Goal: Task Accomplishment & Management: Use online tool/utility

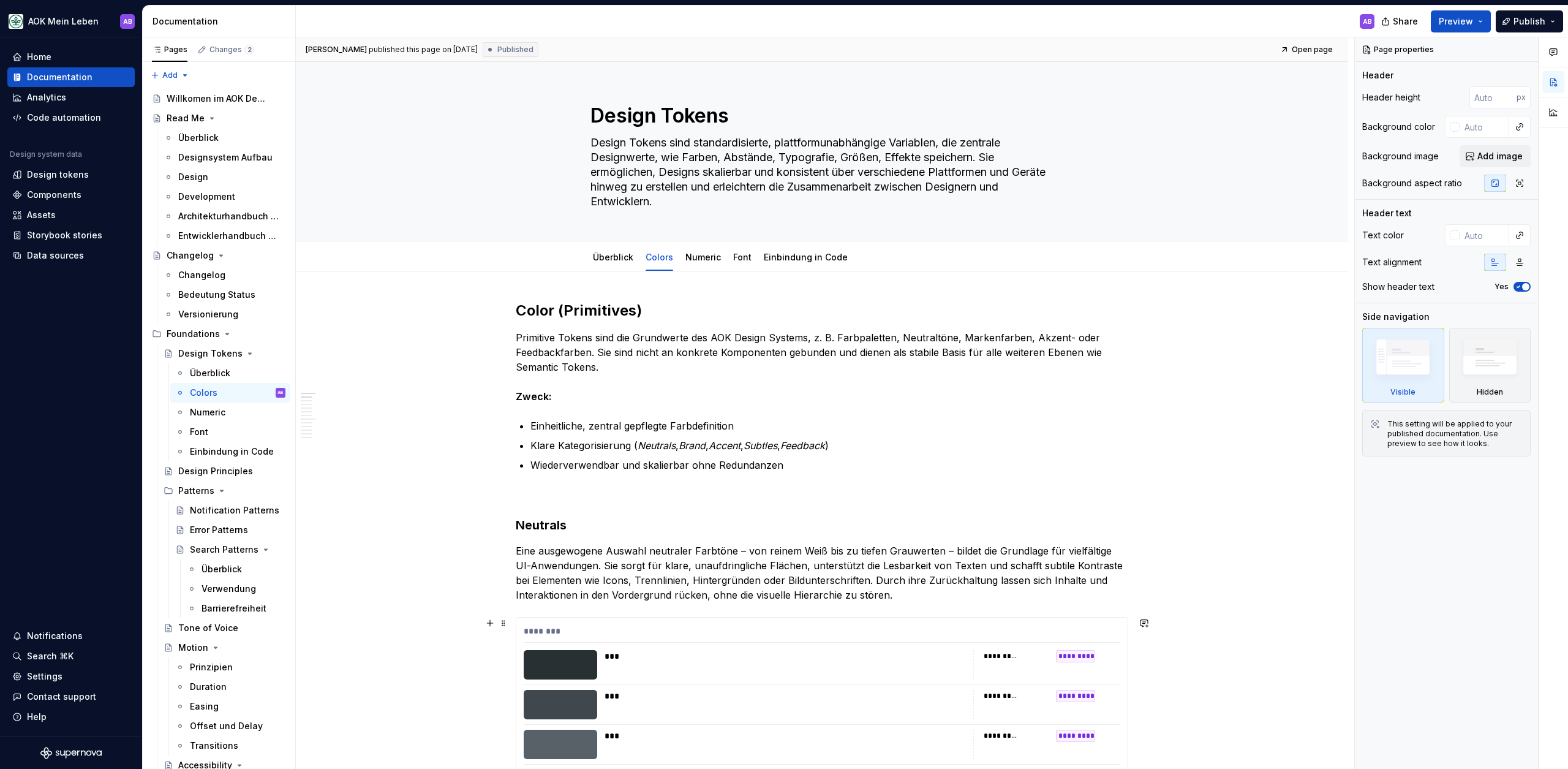
scroll to position [14, 0]
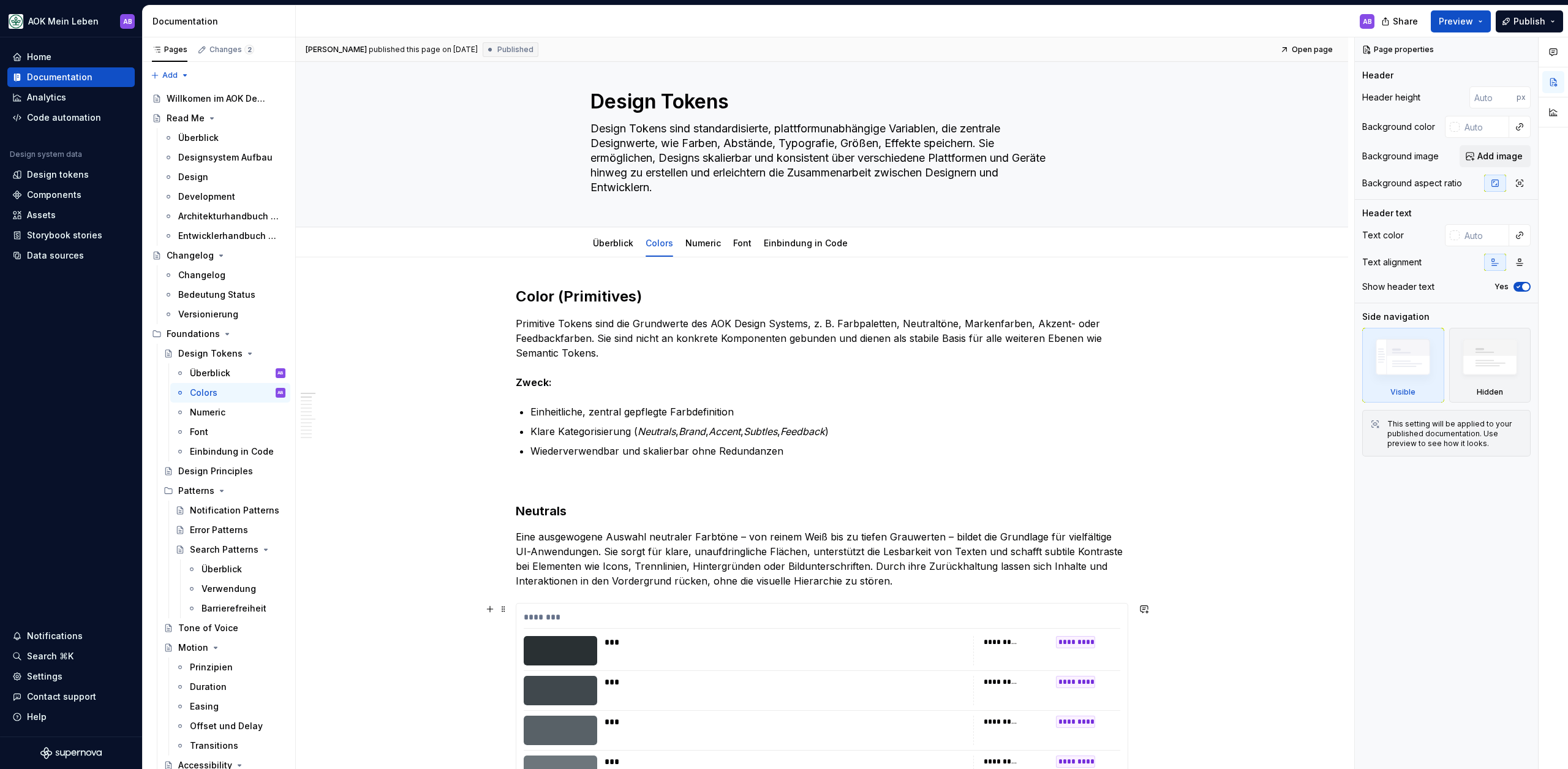
type textarea "*"
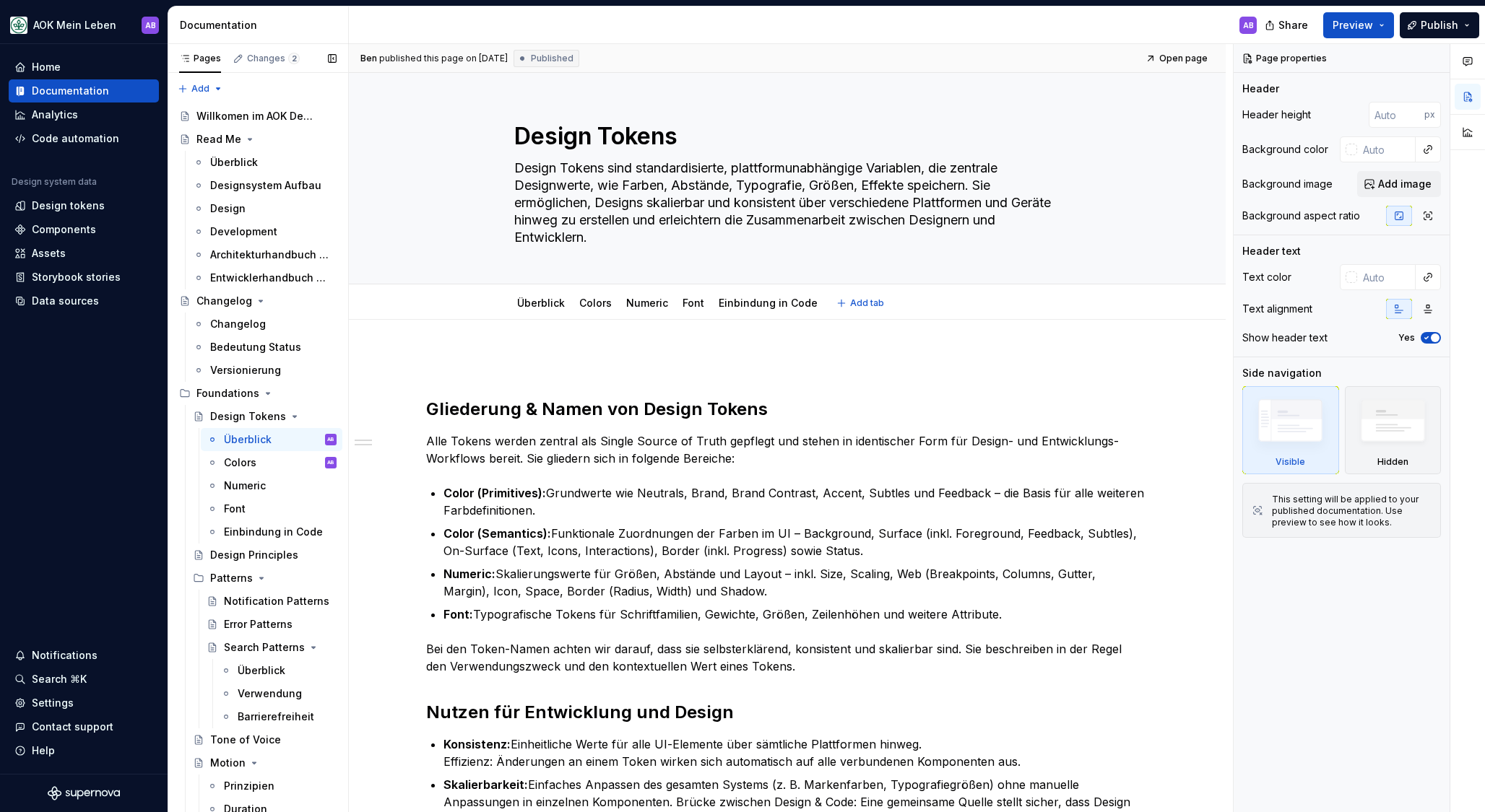
type textarea "*"
click at [31, 93] on div "Documentation" at bounding box center [70, 91] width 77 height 14
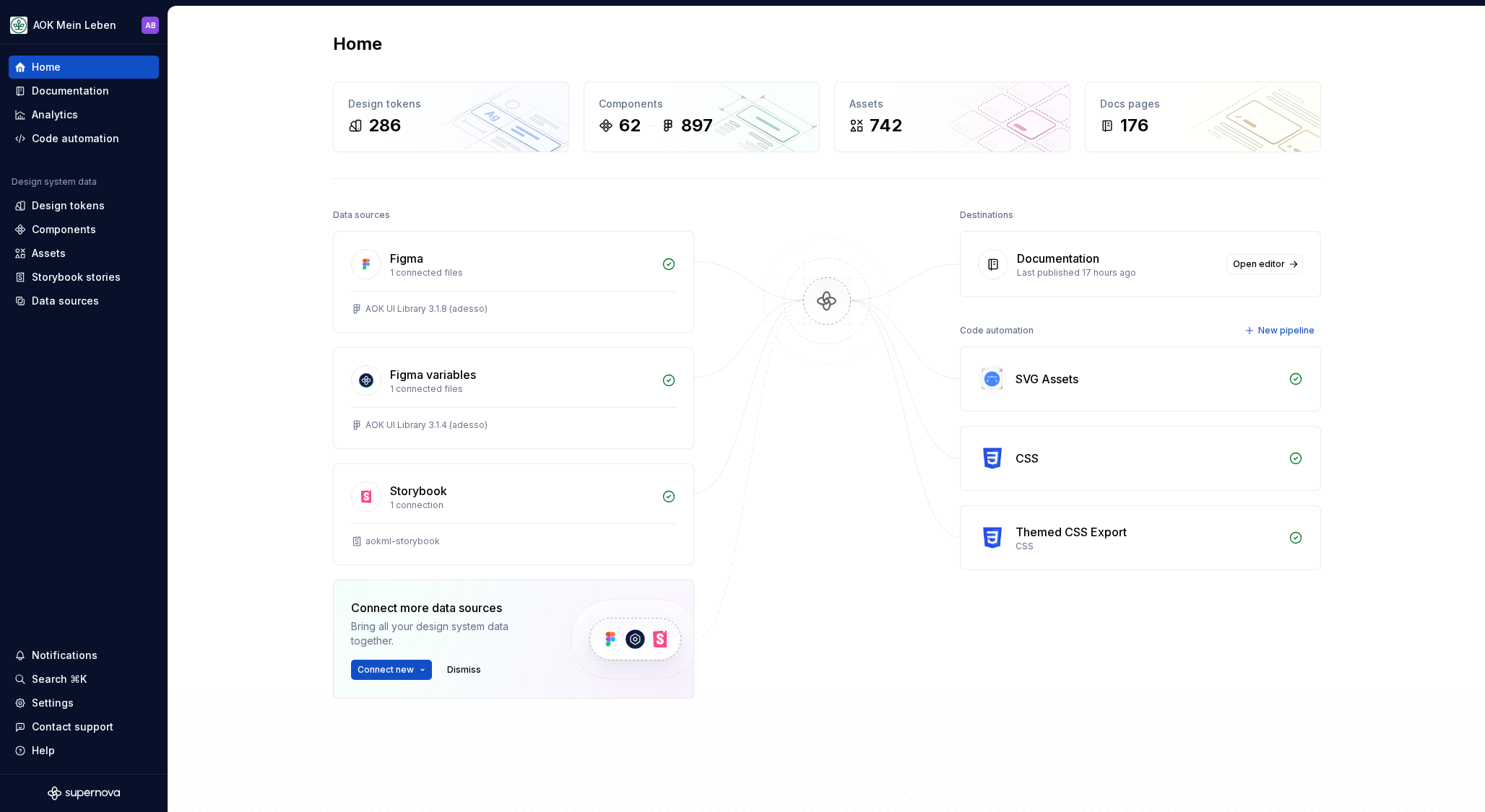
click at [45, 67] on div "Home" at bounding box center [46, 67] width 29 height 14
click at [455, 270] on div "1 connected files" at bounding box center [521, 272] width 263 height 12
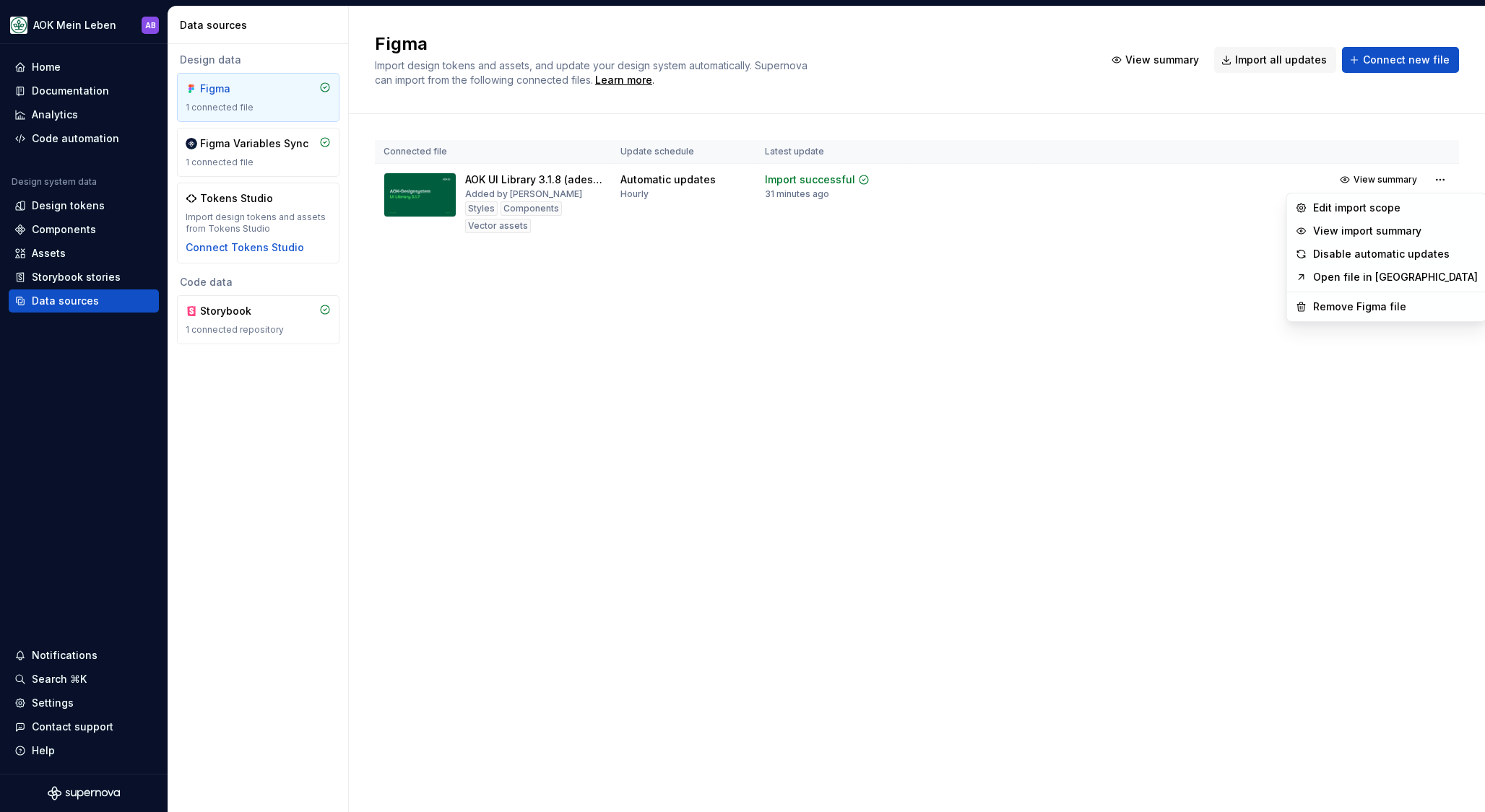
click at [1433, 177] on html "AOK Mein Leben AB Home Documentation Analytics Code automation Design system da…" at bounding box center [742, 406] width 1485 height 812
click at [704, 293] on html "AOK Mein Leben AB Home Documentation Analytics Code automation Design system da…" at bounding box center [742, 406] width 1485 height 812
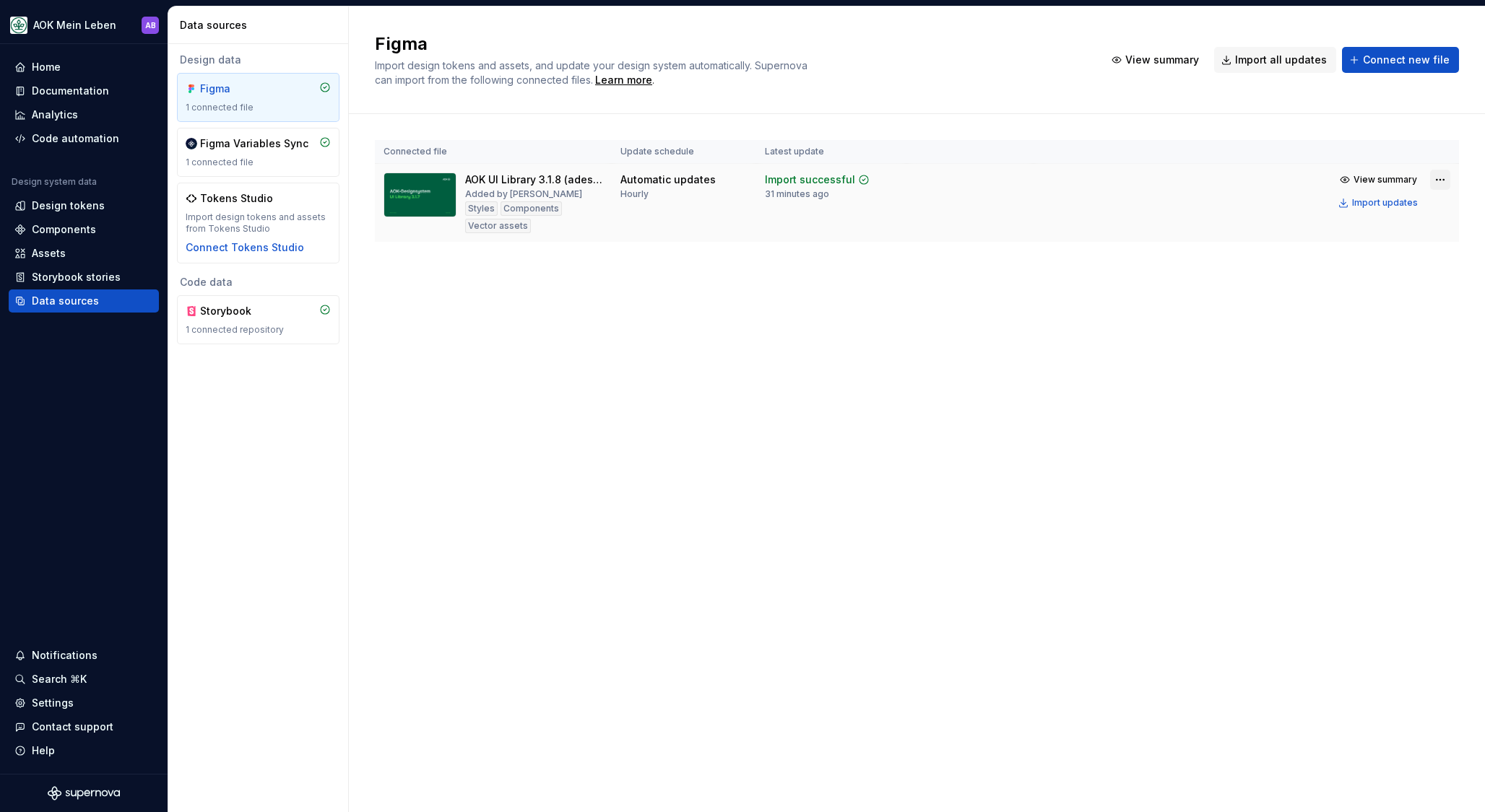
click at [1447, 180] on html "AOK Mein Leben AB Home Documentation Analytics Code automation Design system da…" at bounding box center [742, 406] width 1485 height 812
drag, startPoint x: 984, startPoint y: 322, endPoint x: 896, endPoint y: 316, distance: 88.2
click at [968, 322] on html "AOK Mein Leben AB Home Documentation Analytics Code automation Design system da…" at bounding box center [742, 406] width 1485 height 812
click at [49, 71] on div "Home" at bounding box center [46, 67] width 29 height 14
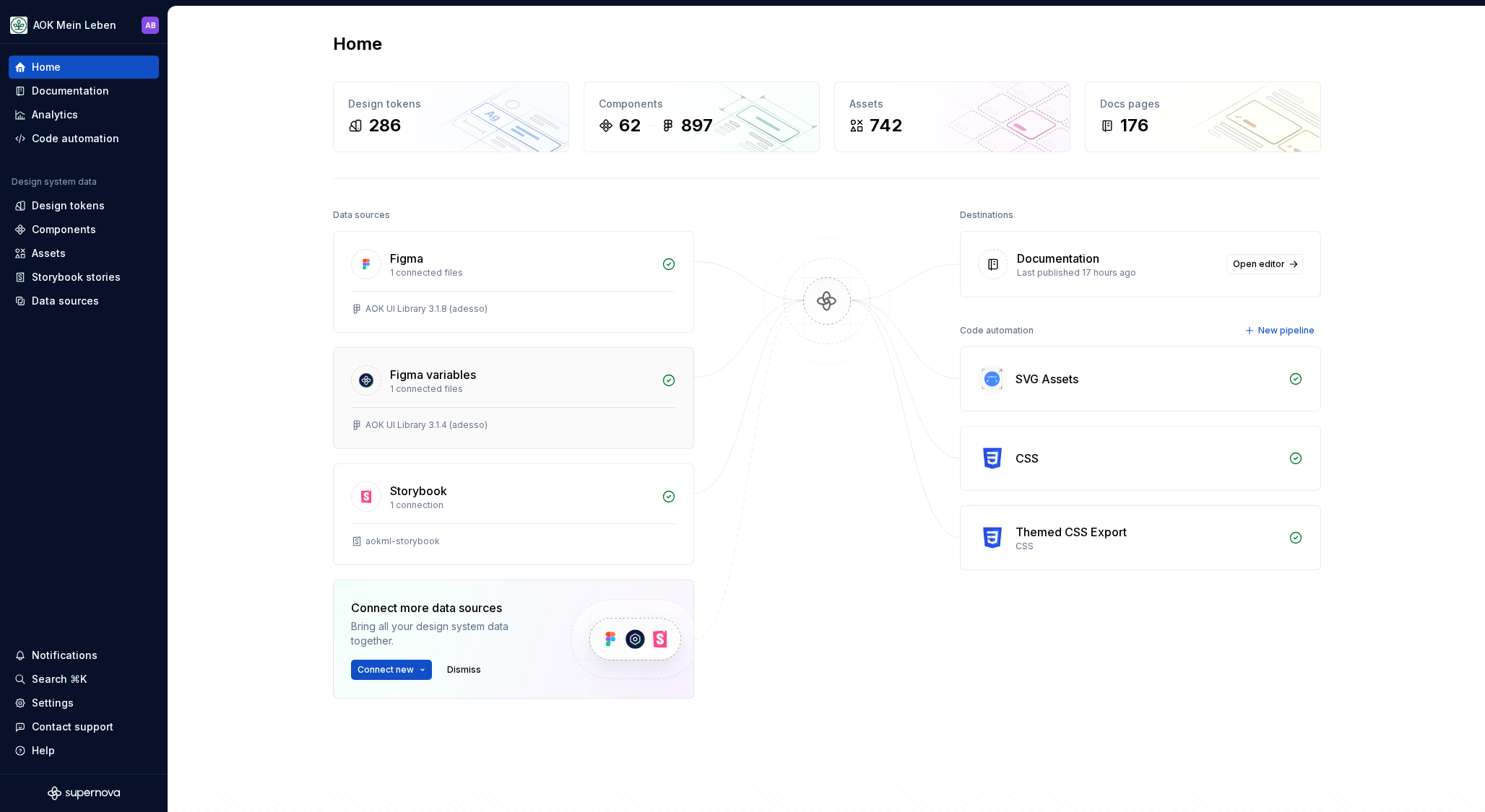
click at [520, 416] on div "AOK UI Library 3.1.4 (adesso)" at bounding box center [513, 428] width 359 height 41
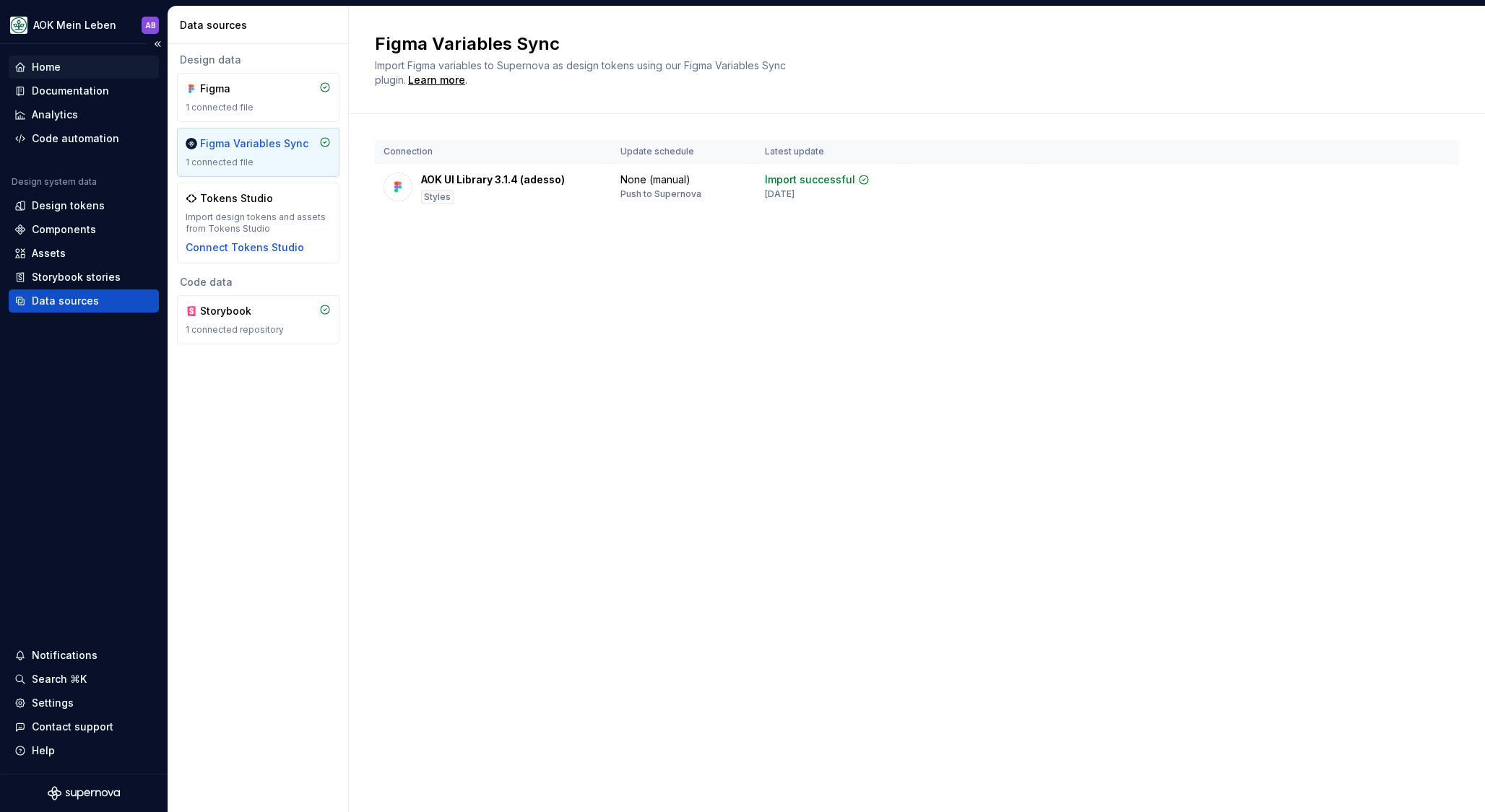
click at [69, 71] on div "Home" at bounding box center [83, 67] width 139 height 14
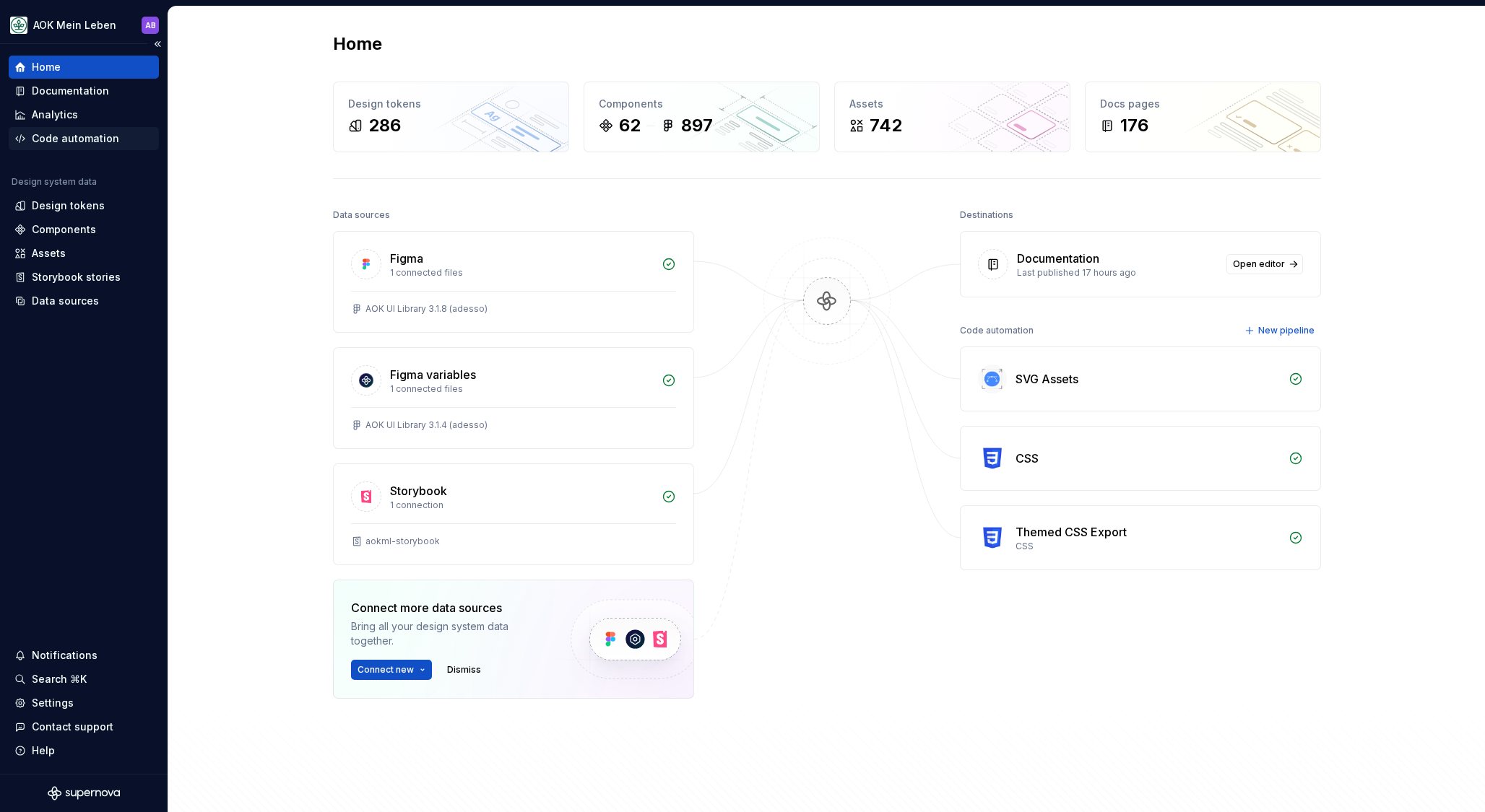
click at [86, 137] on div "Code automation" at bounding box center [75, 138] width 87 height 14
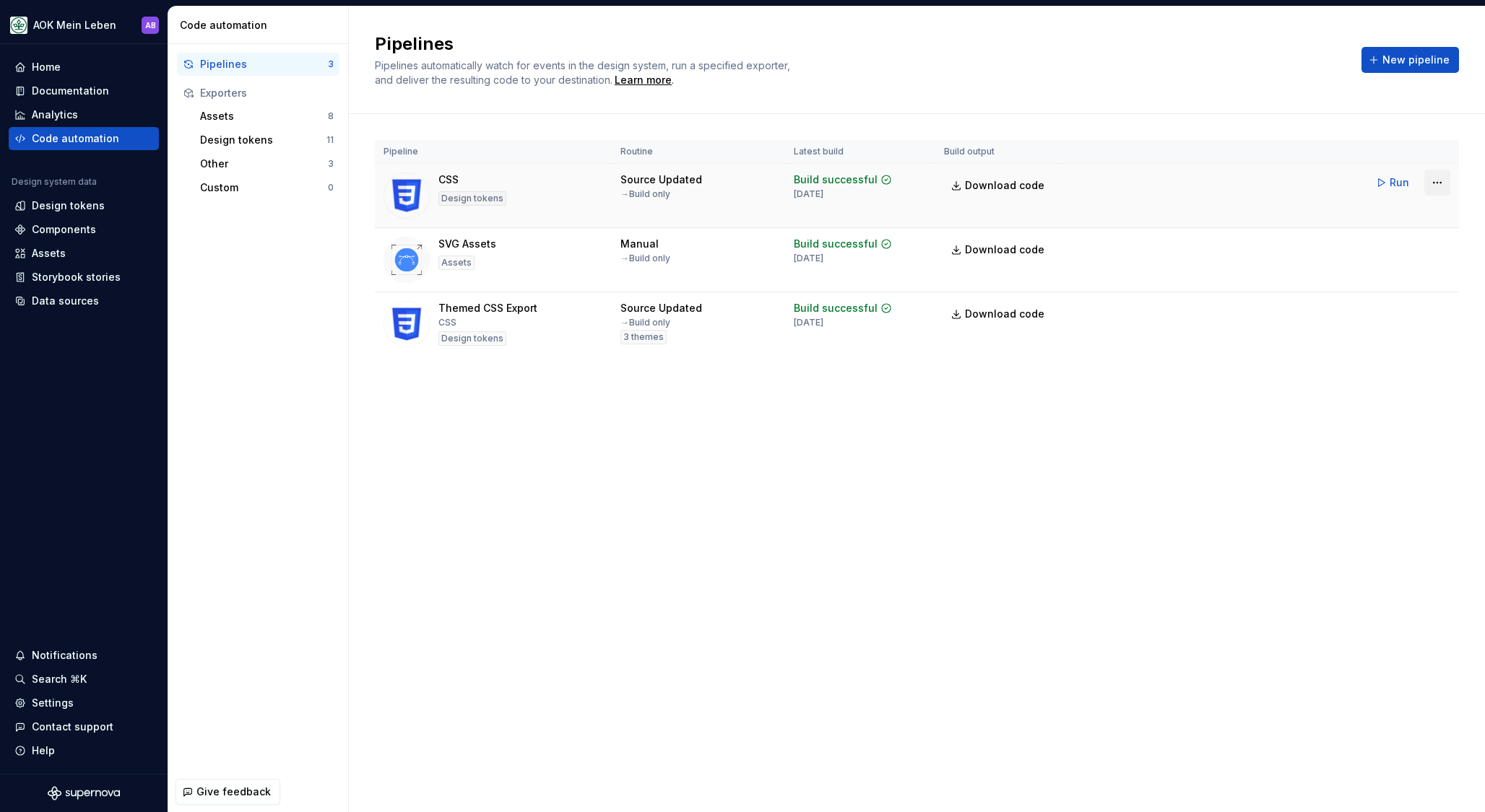
click at [1442, 177] on html "AOK Mein Leben AB Home Documentation Analytics Code automation Design system da…" at bounding box center [742, 406] width 1485 height 812
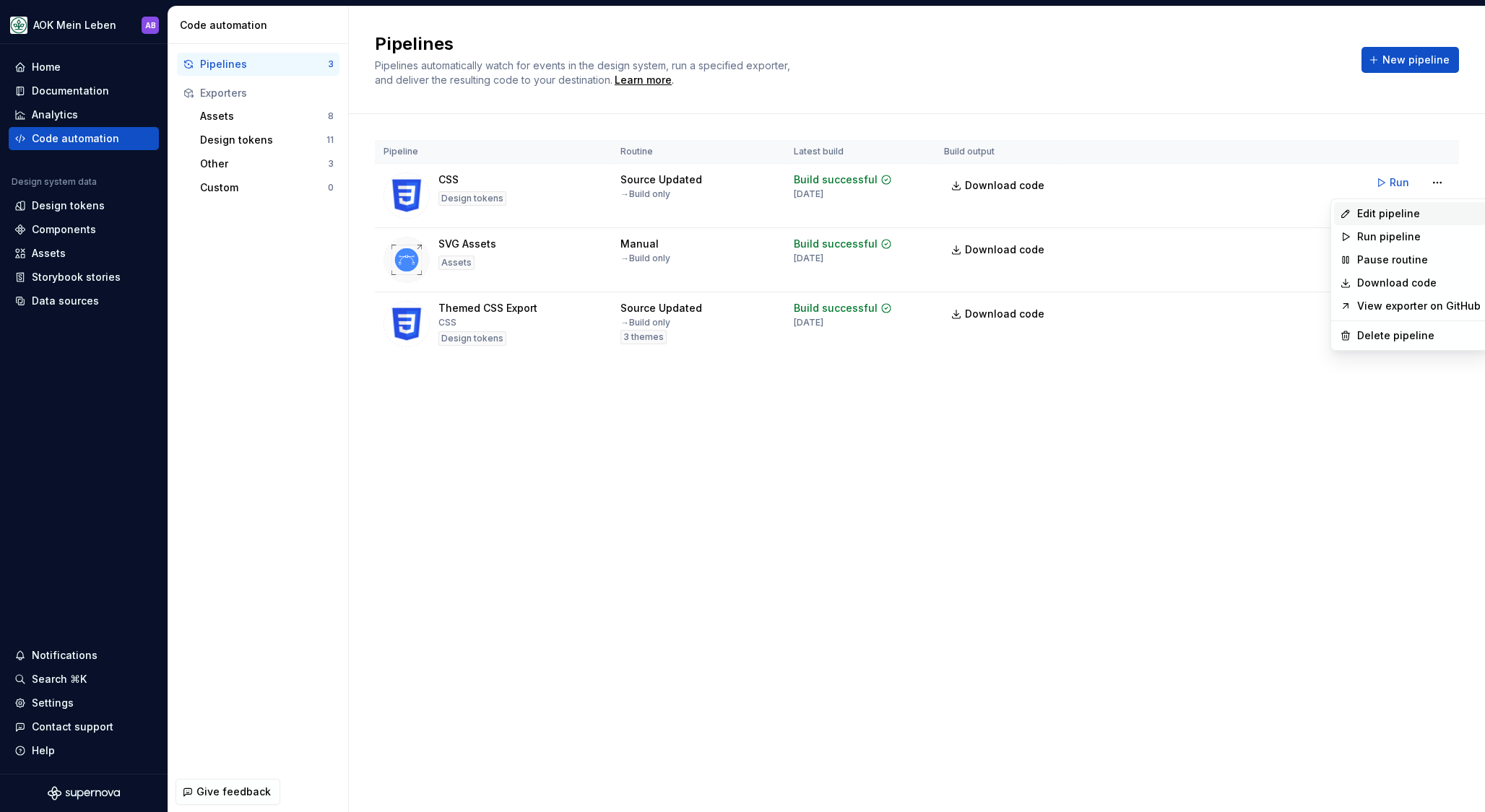
click at [1405, 206] on div "Edit pipeline" at bounding box center [1418, 213] width 123 height 14
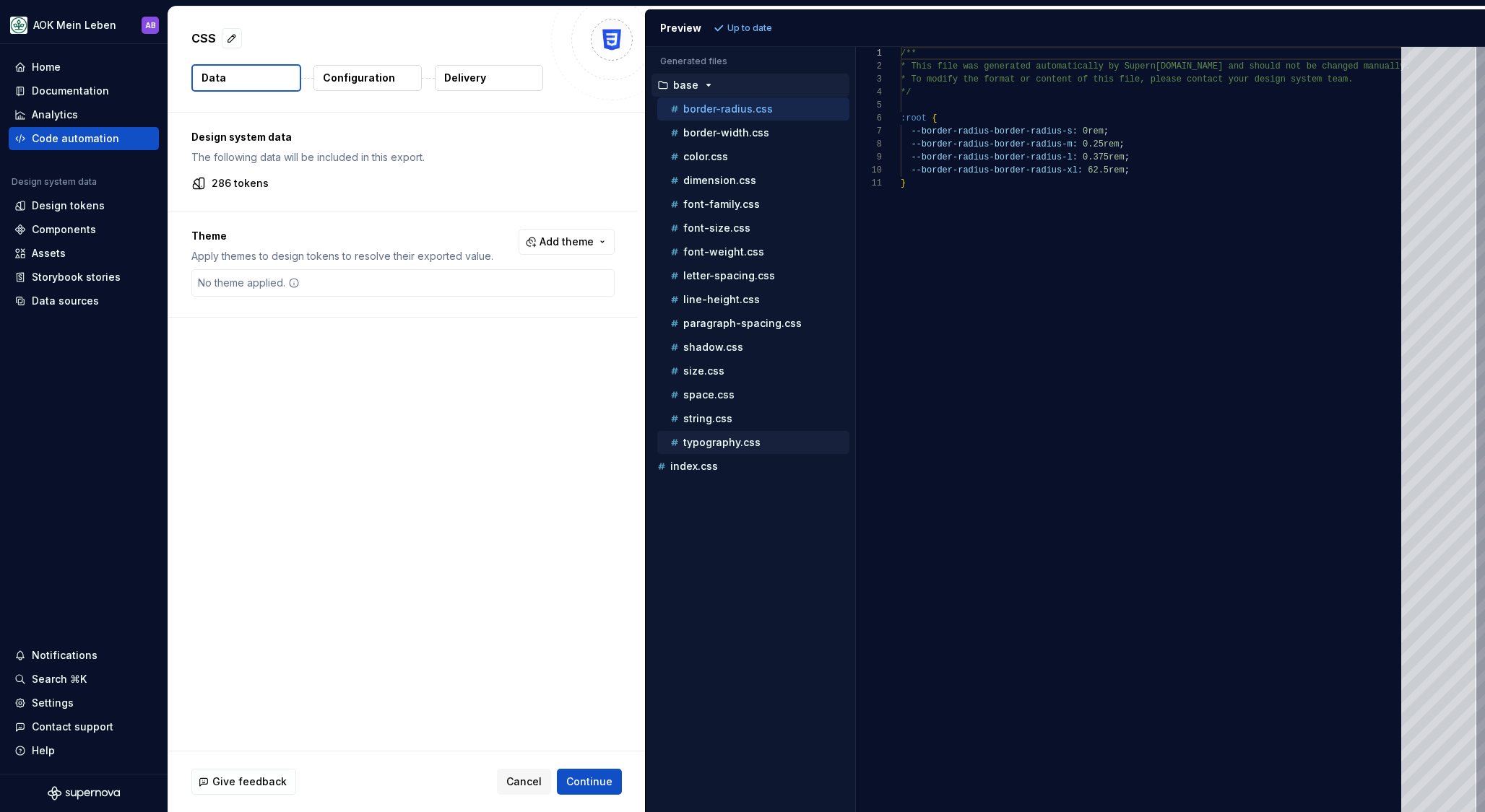
click at [709, 438] on p "typography.css" at bounding box center [722, 442] width 77 height 12
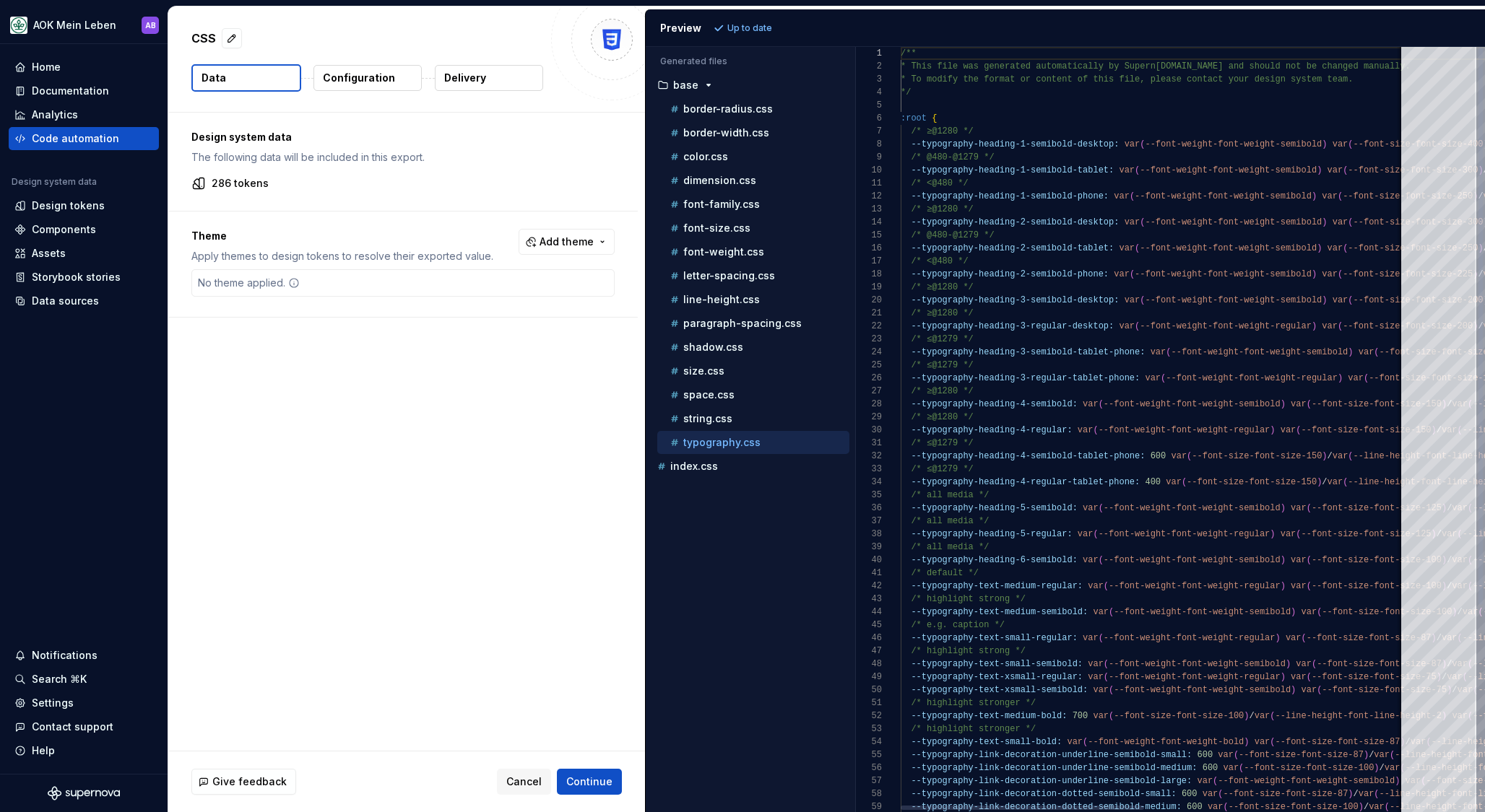
scroll to position [117, 0]
type textarea "**********"
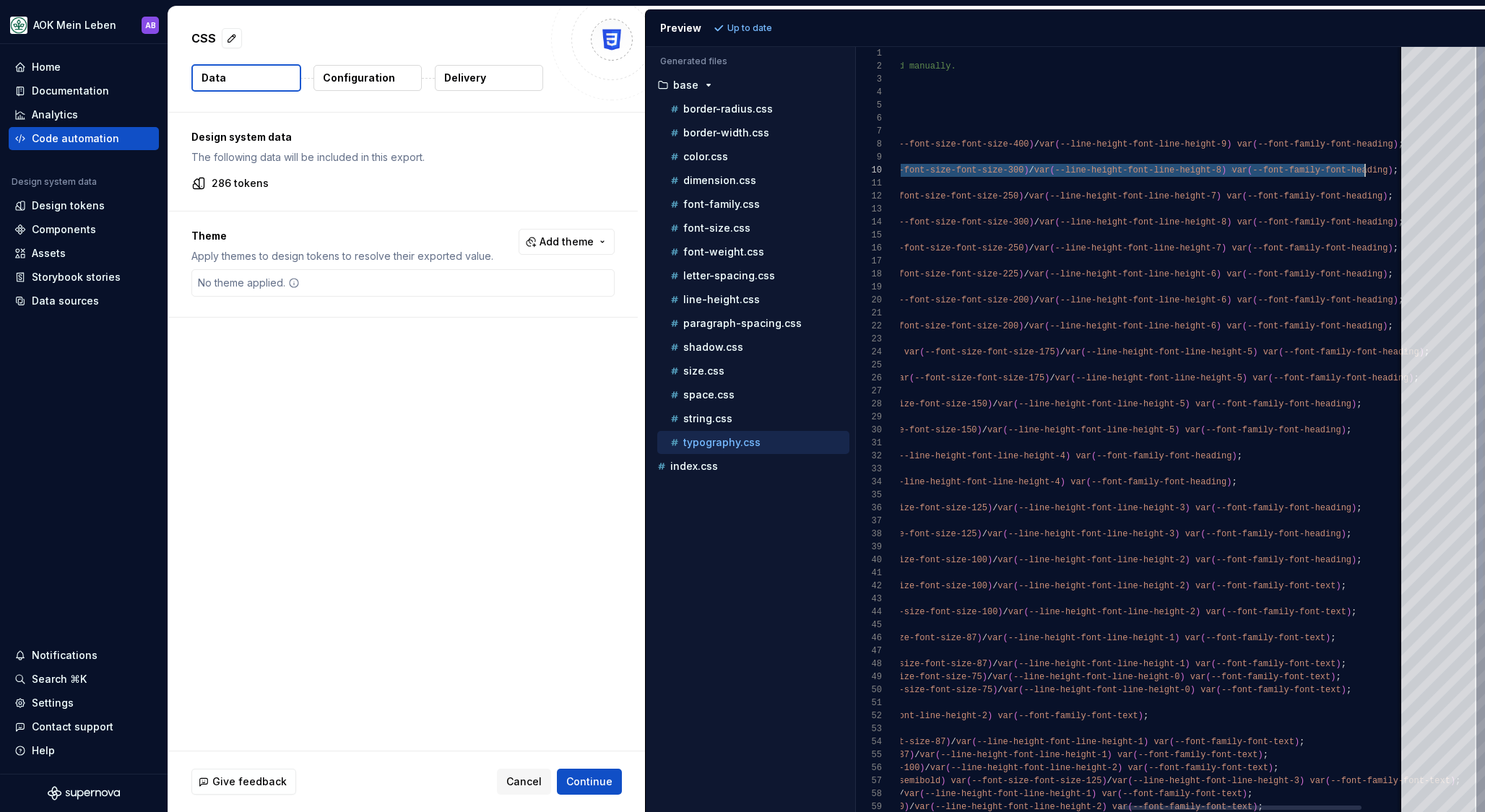
scroll to position [117, 955]
click at [1410, 169] on div "4 5 6 7 8 9 10 11 12 13 14 15 16 17 18 19 20 21 22 23 24 25 26 27 28 29 30 31 3…" at bounding box center [1170, 429] width 629 height 765
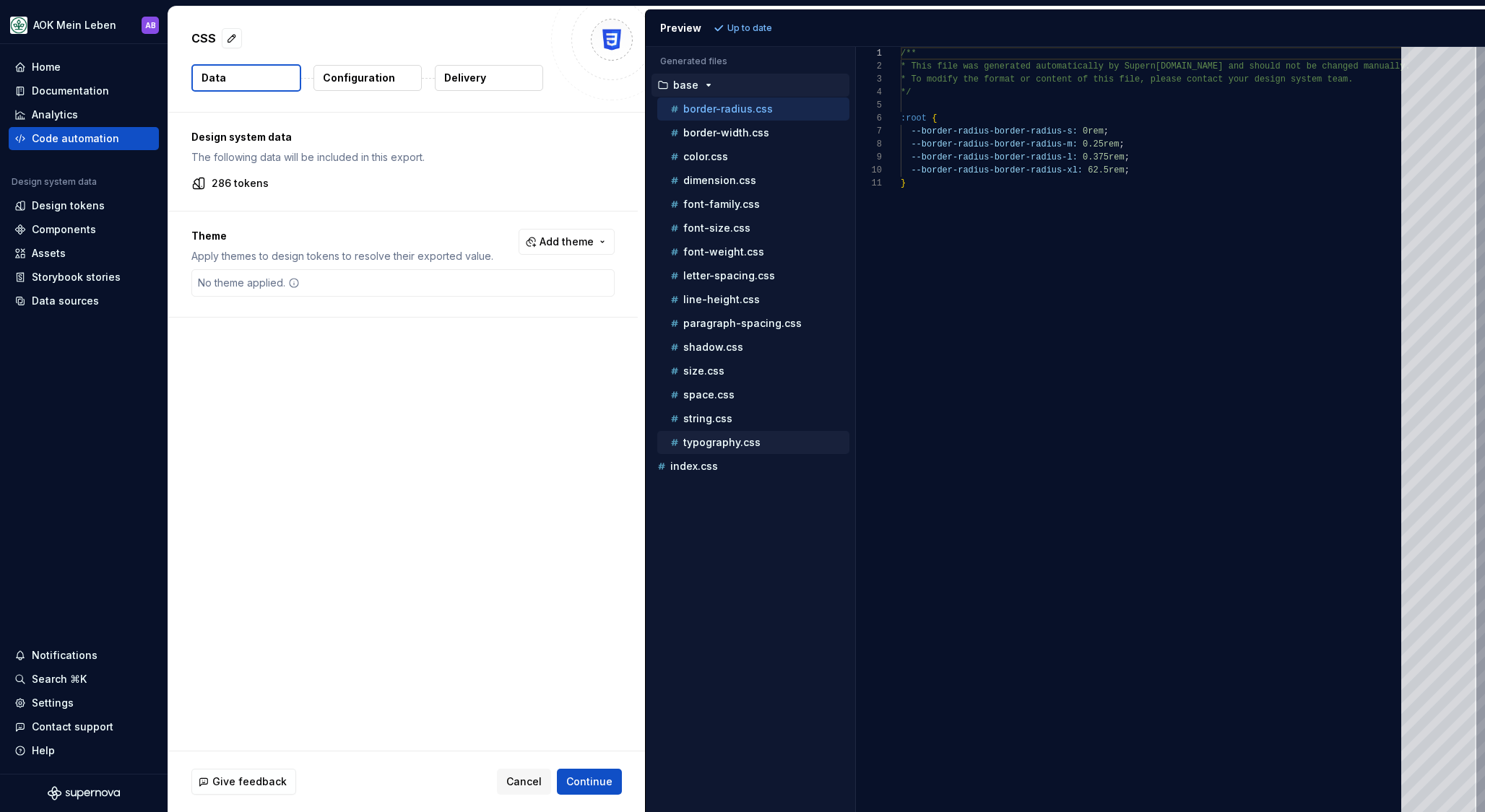
click at [750, 438] on p "typography.css" at bounding box center [722, 442] width 77 height 12
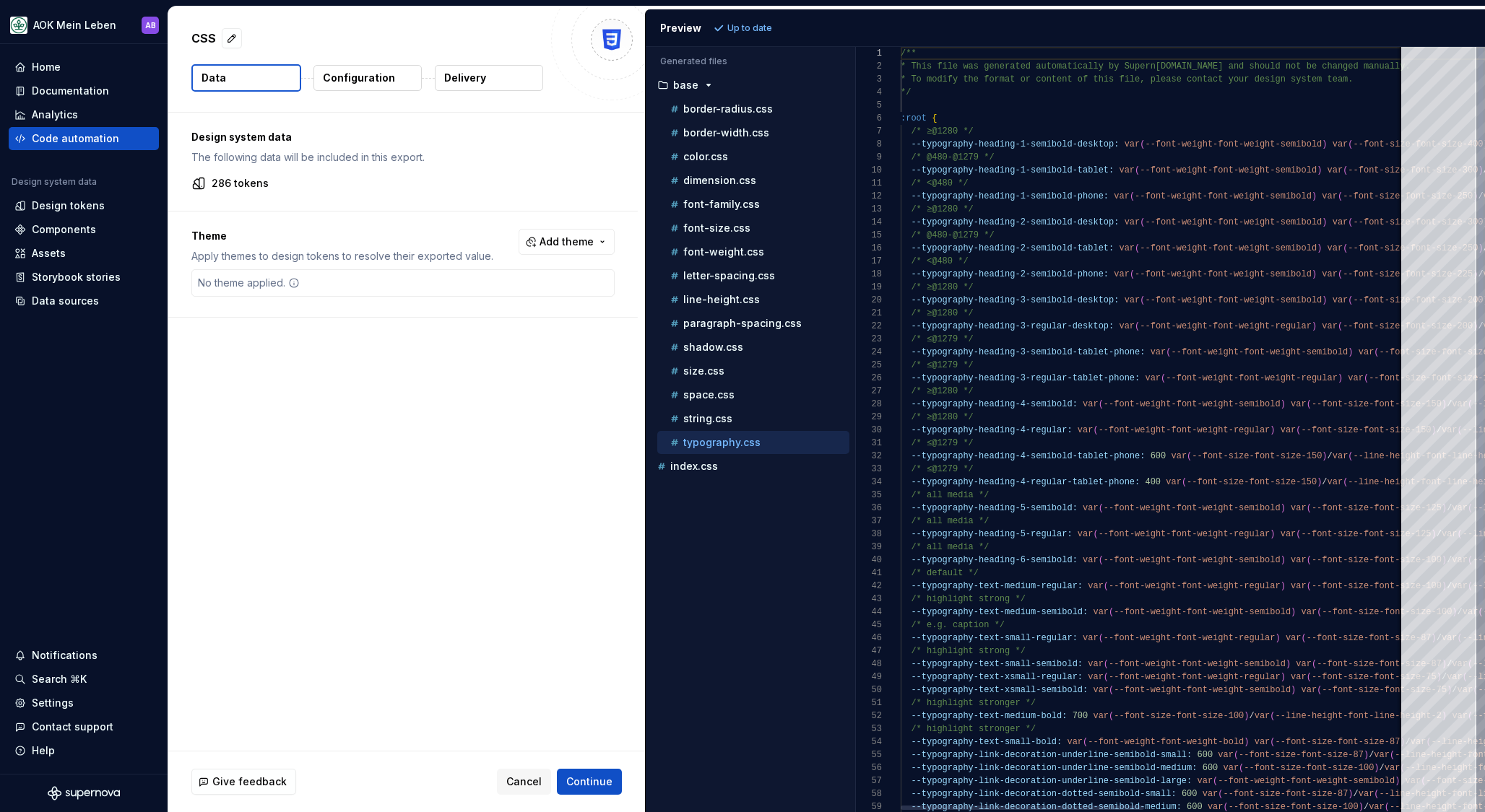
scroll to position [52, 73]
click at [986, 365] on div "/* ≤@1279 */" at bounding box center [1424, 365] width 1046 height 13
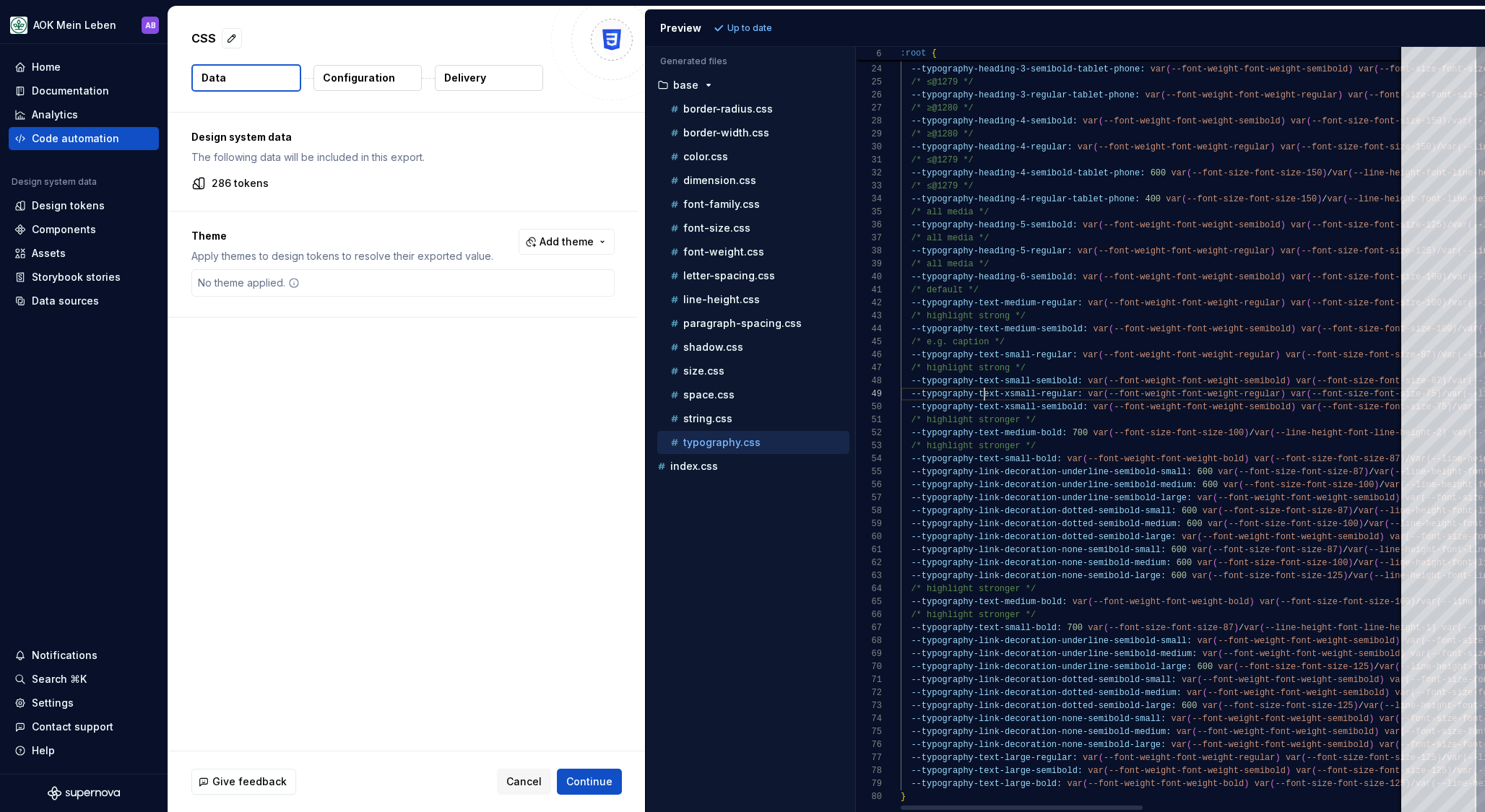
scroll to position [65, 84]
click at [983, 391] on div "--typography-heading-3-regular-desktop: var ( --font-weight-font-weight-regular…" at bounding box center [1427, 288] width 1052 height 1048
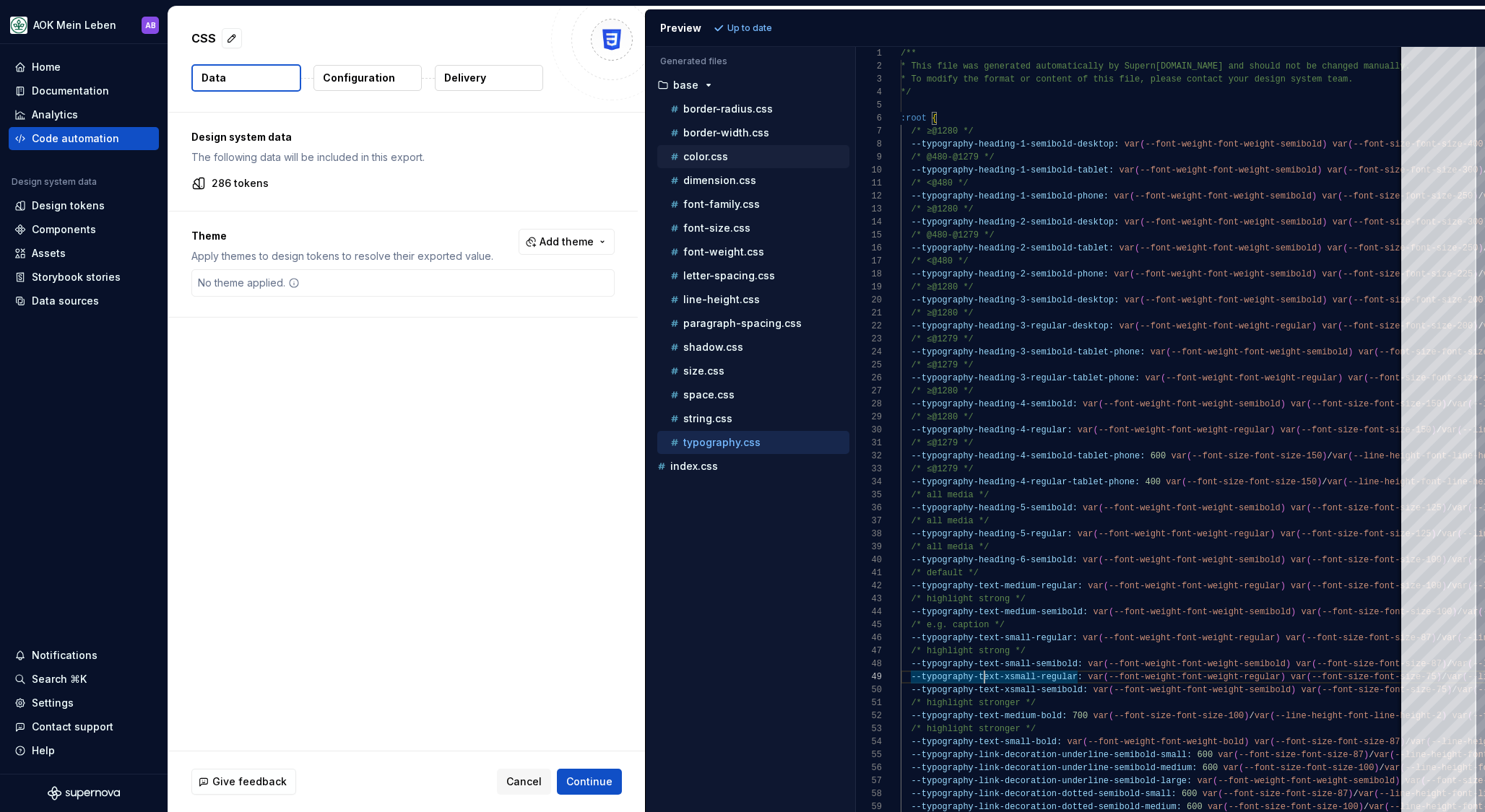
click at [699, 162] on div "color.css" at bounding box center [758, 156] width 182 height 14
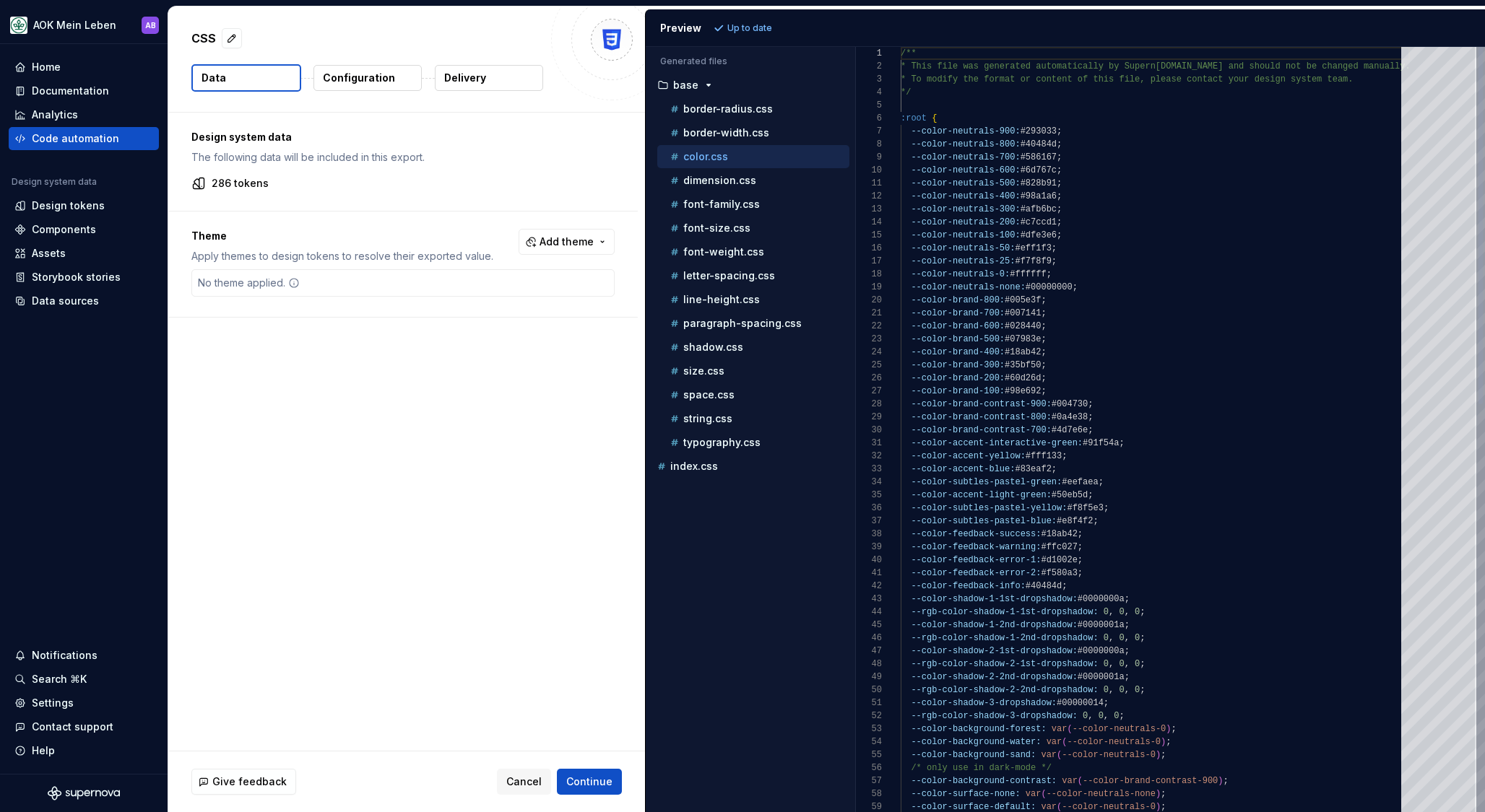
scroll to position [0, 0]
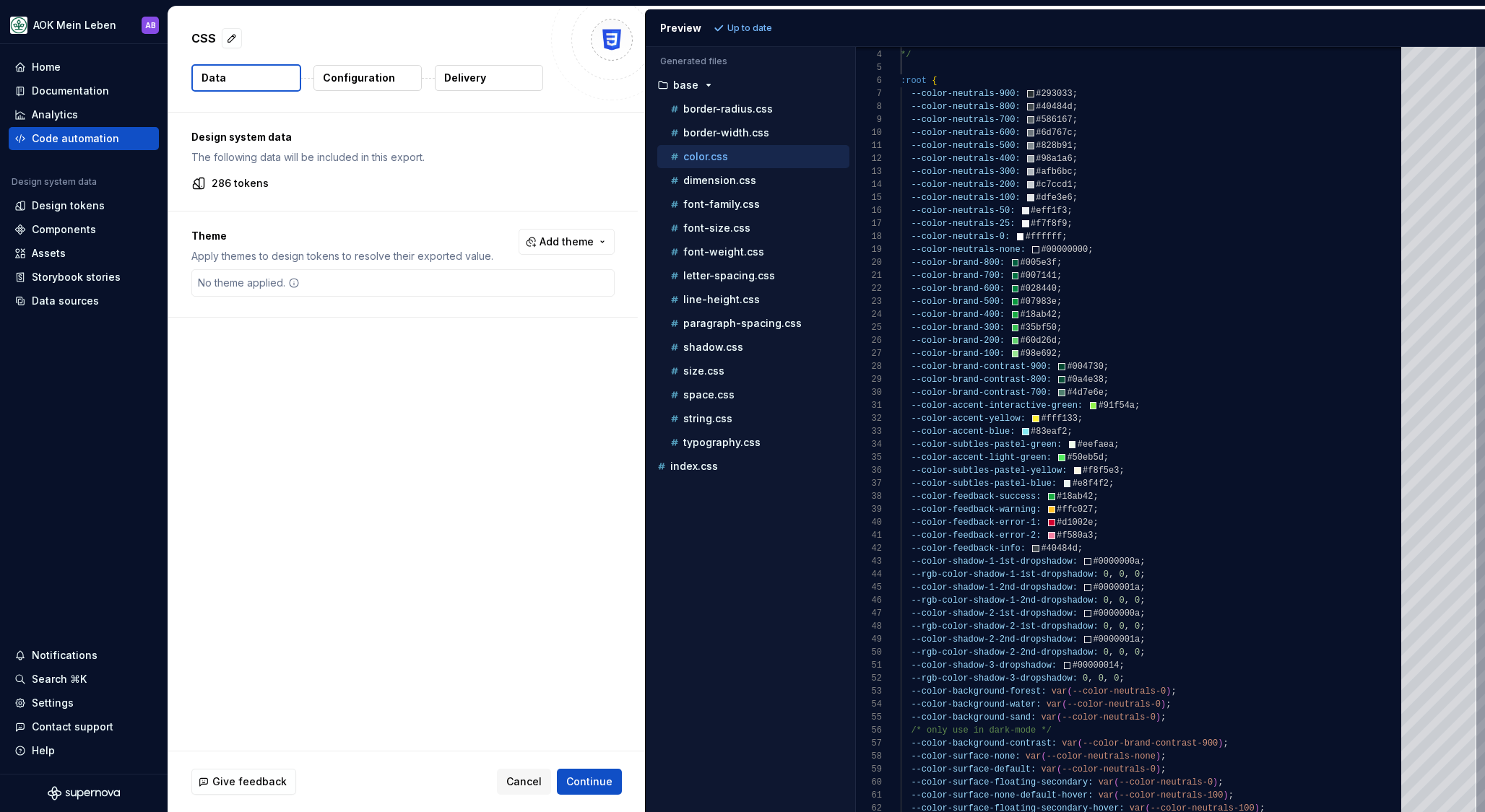
click at [719, 542] on div "Accessibility guide for tree . Navigate the tree with the arrow keys. Common tr…" at bounding box center [750, 441] width 210 height 742
click at [745, 133] on p "border-width.css" at bounding box center [727, 133] width 86 height 12
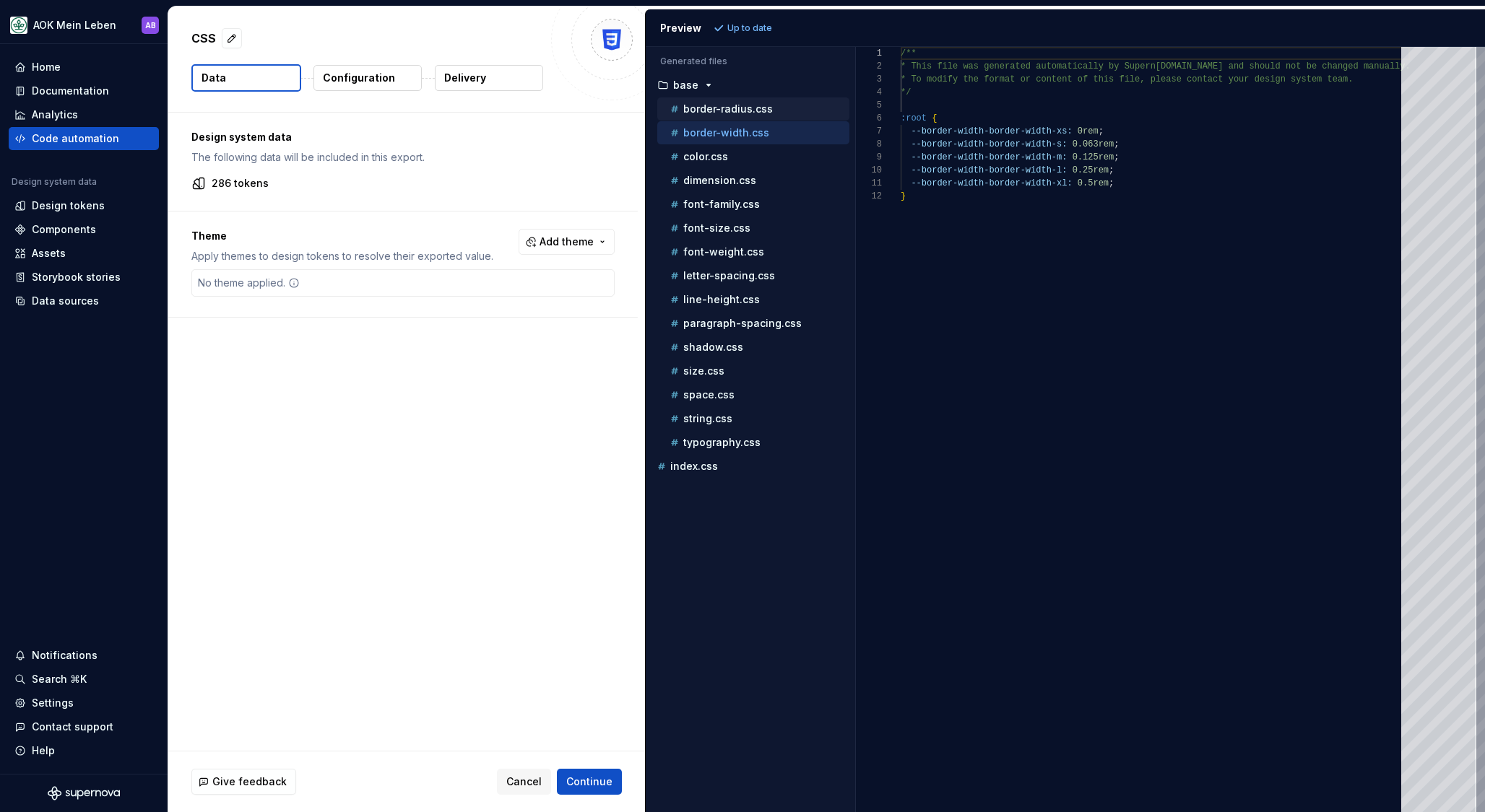
click at [746, 115] on div "border-radius.css" at bounding box center [758, 109] width 182 height 14
drag, startPoint x: 739, startPoint y: 133, endPoint x: 728, endPoint y: 149, distance: 19.4
click at [739, 133] on p "border-width.css" at bounding box center [727, 133] width 86 height 12
click at [720, 160] on p "color.css" at bounding box center [706, 156] width 45 height 12
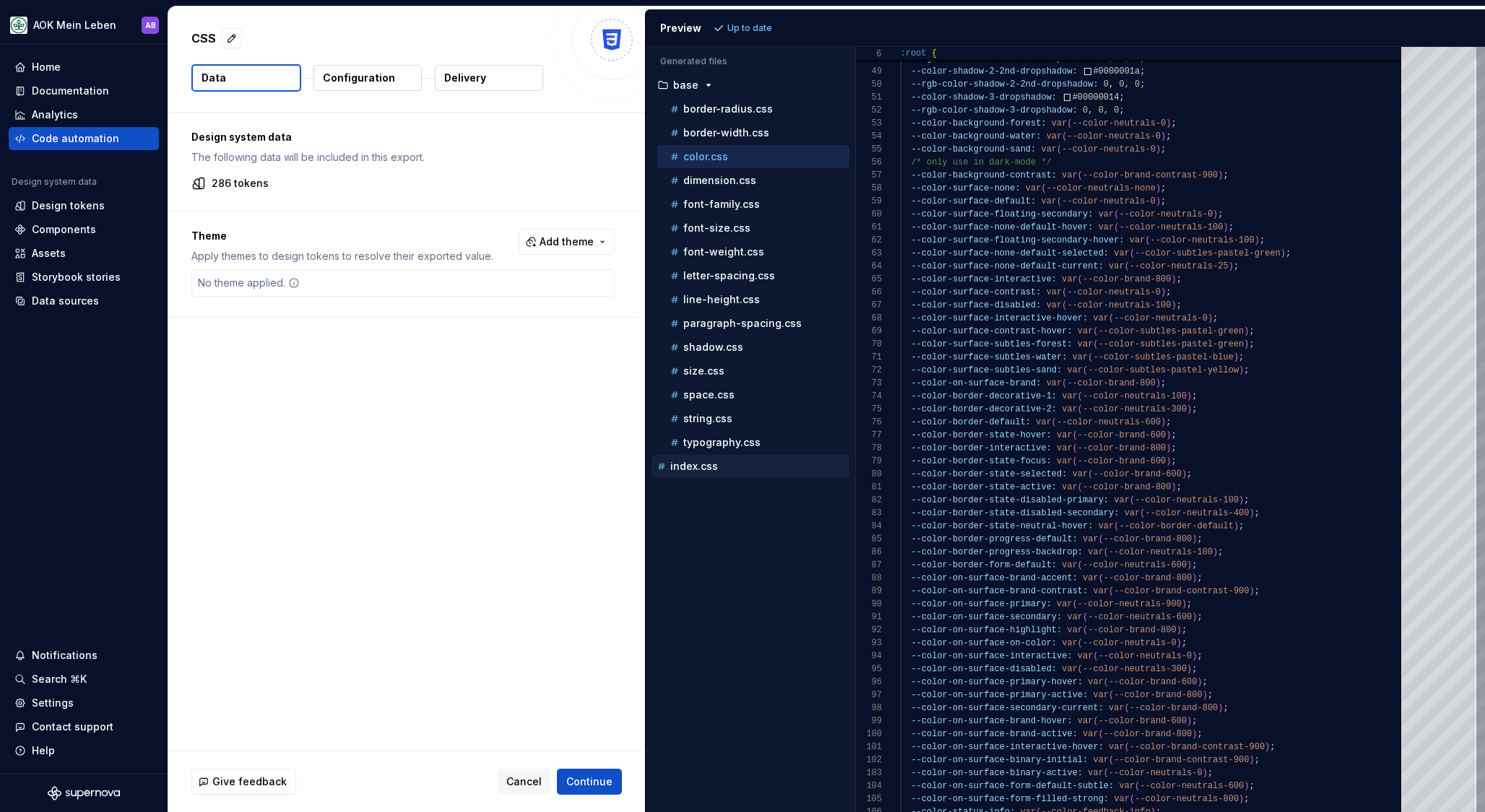
click at [685, 462] on p "index.css" at bounding box center [694, 466] width 48 height 12
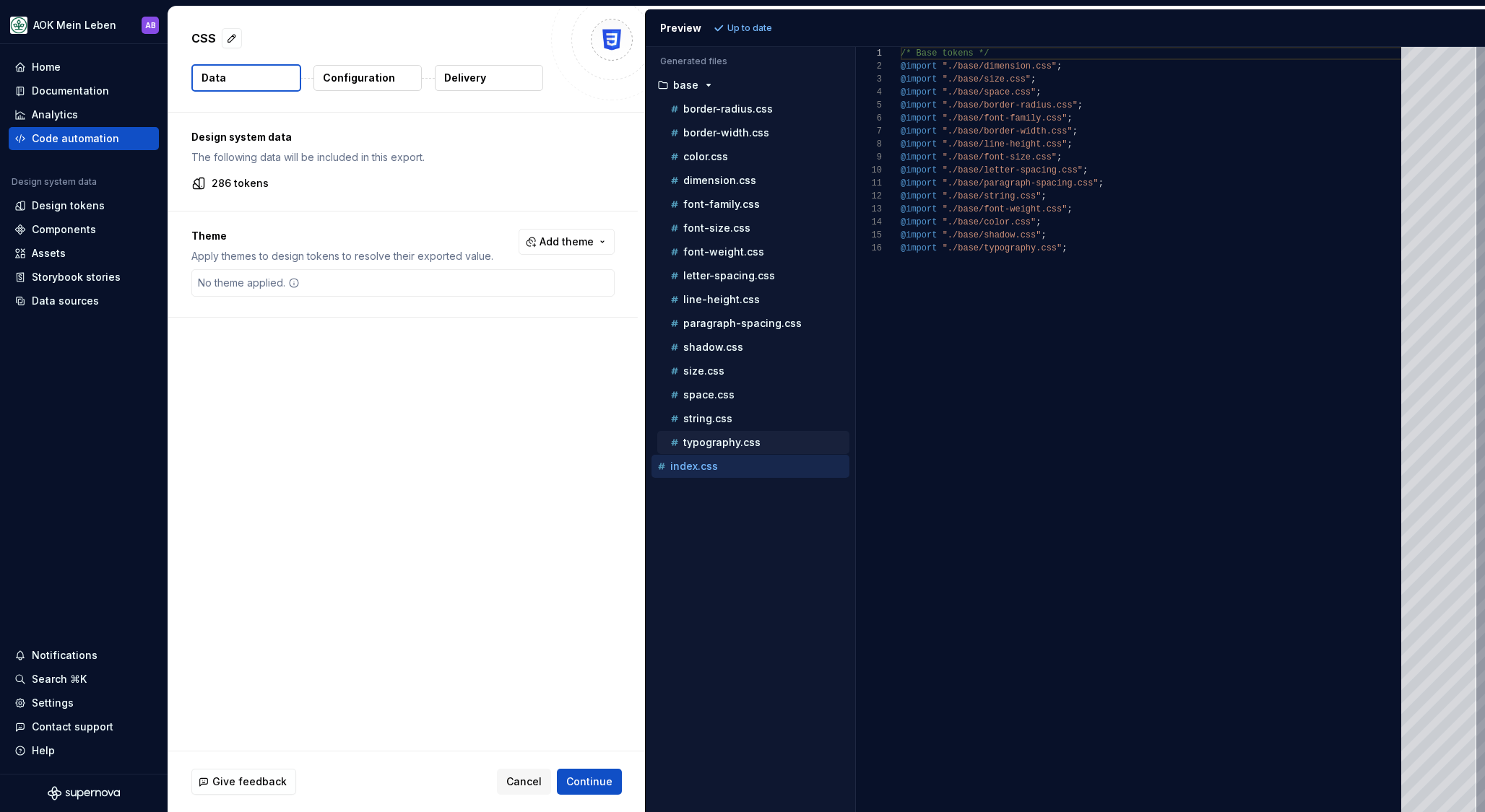
click at [707, 448] on p "typography.css" at bounding box center [722, 442] width 77 height 12
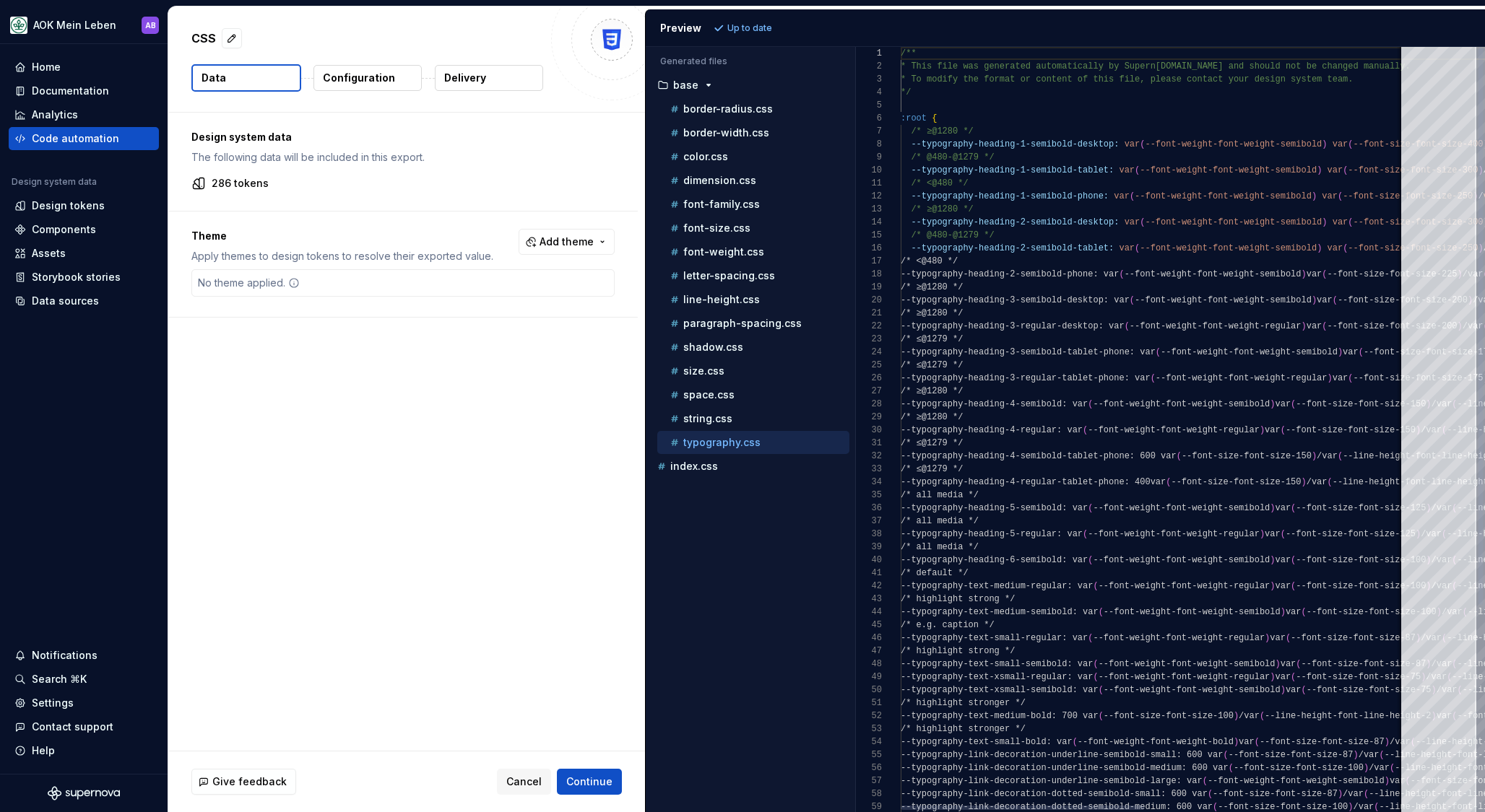
scroll to position [117, 0]
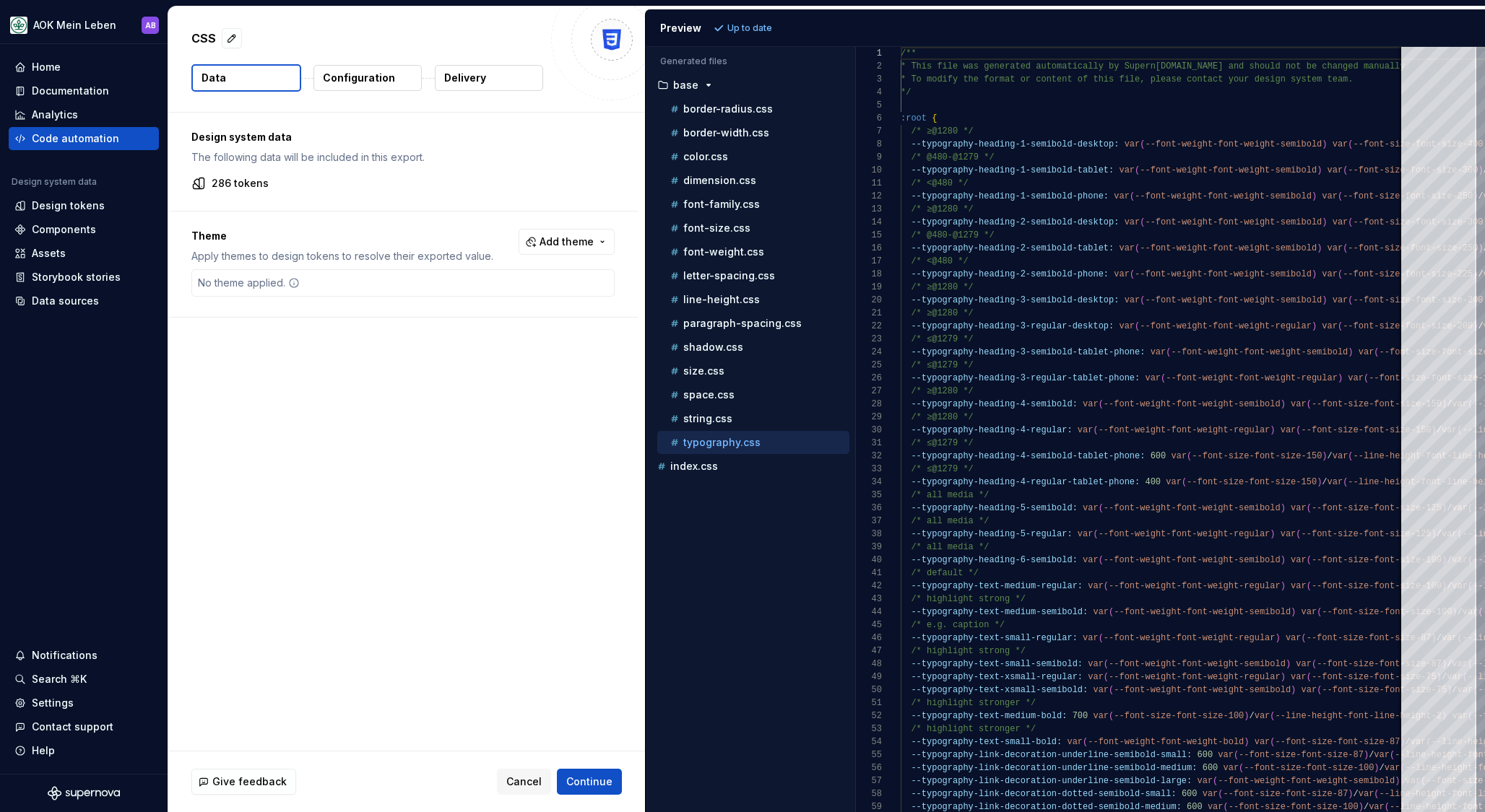
click at [710, 430] on ul "border-radius.css border-width.css color.css dimension.css font-family.css font…" at bounding box center [750, 275] width 198 height 357
click at [710, 421] on p "string.css" at bounding box center [708, 418] width 49 height 12
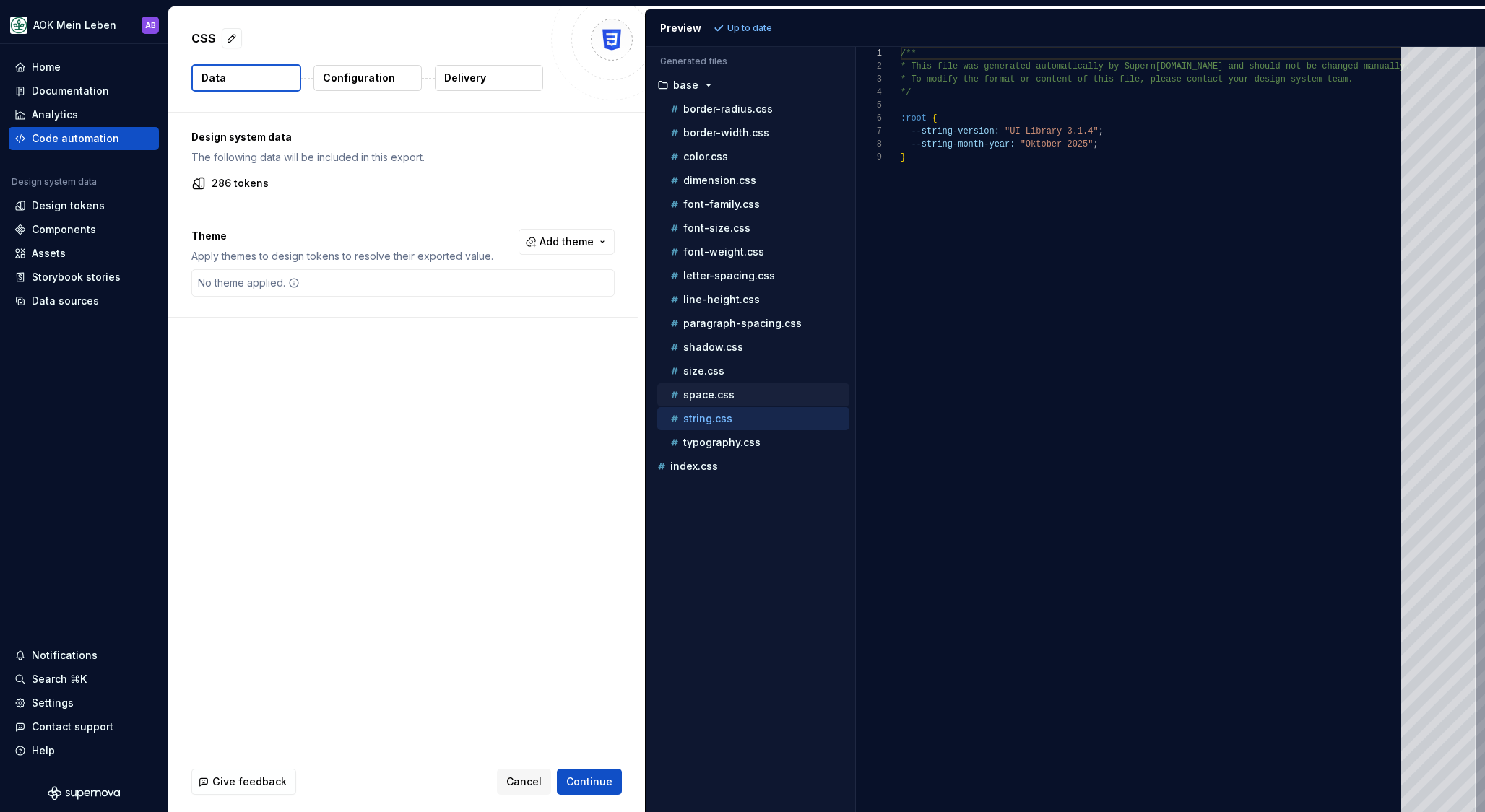
click at [713, 399] on p "space.css" at bounding box center [709, 395] width 51 height 12
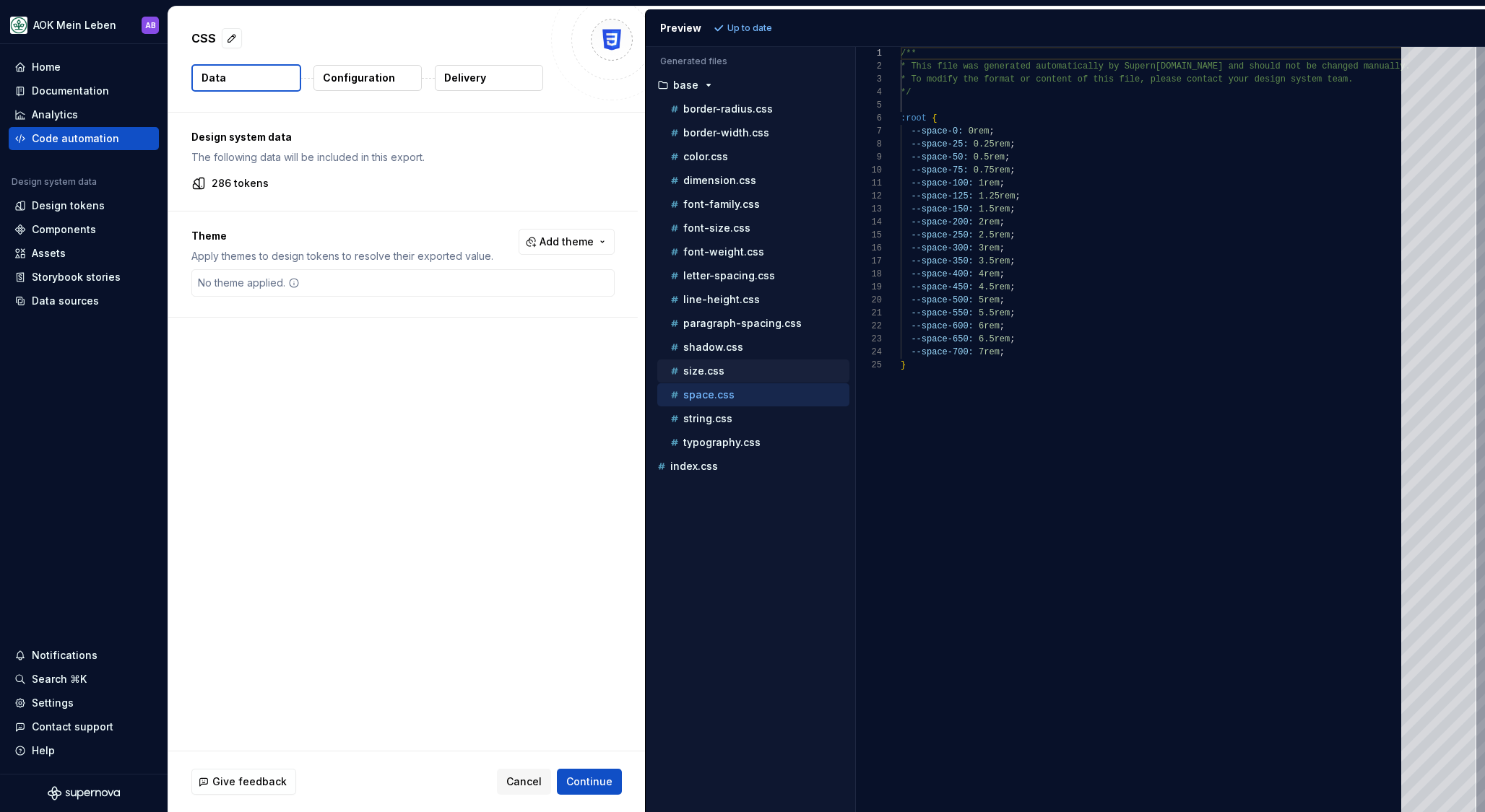
click at [710, 371] on p "size.css" at bounding box center [704, 371] width 41 height 12
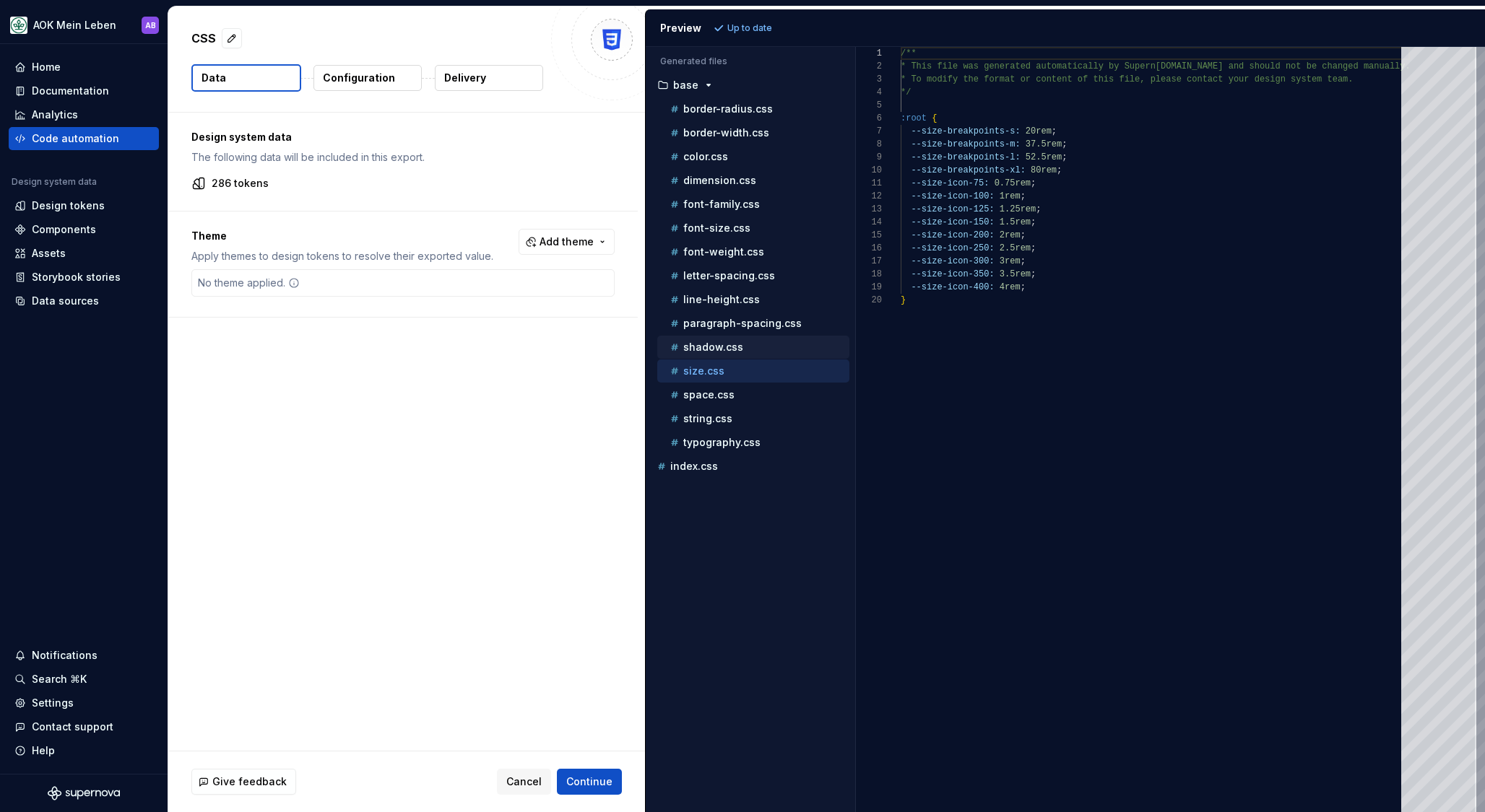
click at [714, 344] on p "shadow.css" at bounding box center [713, 347] width 60 height 12
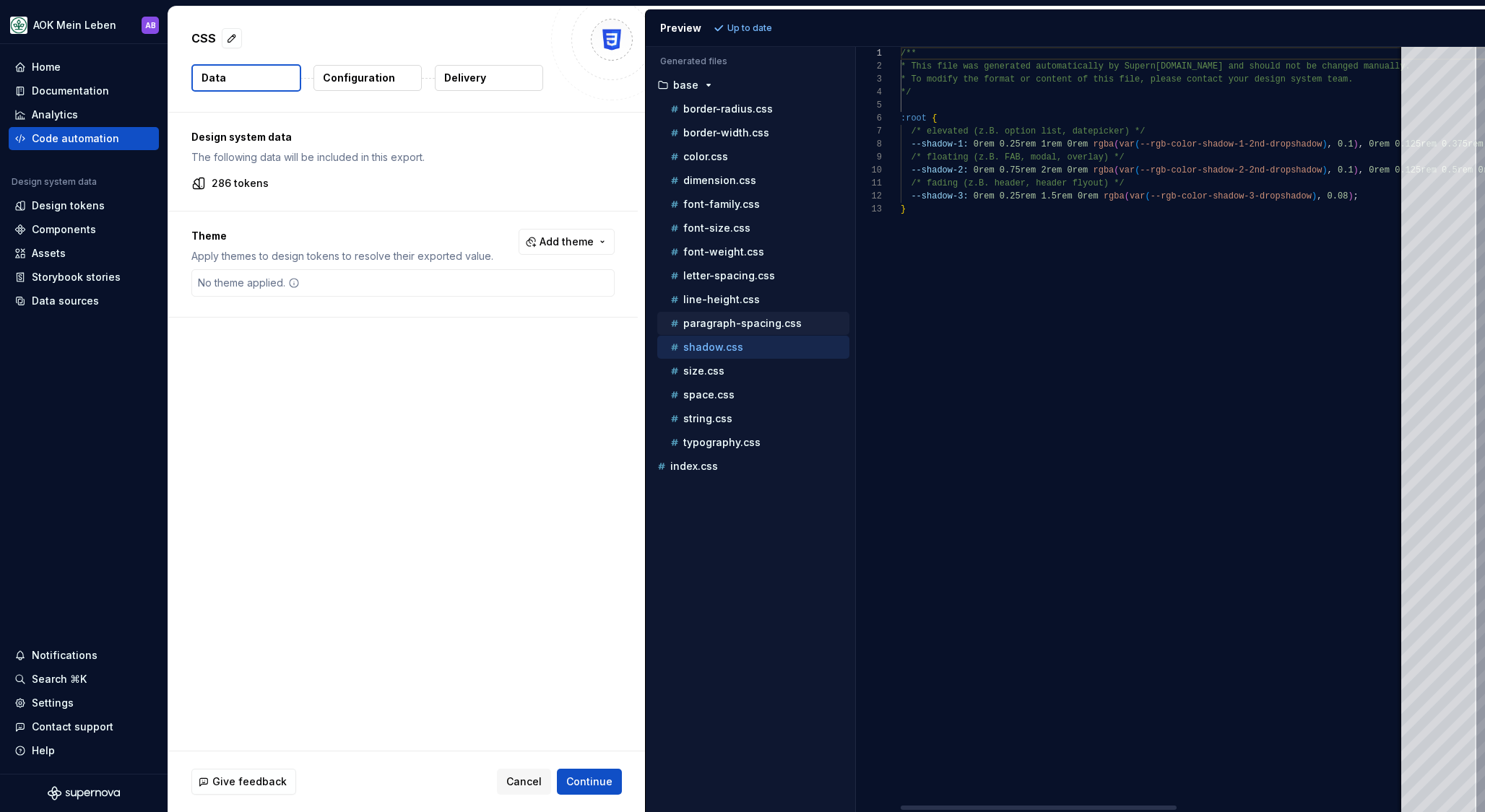
click at [723, 316] on div "paragraph-spacing.css" at bounding box center [758, 323] width 182 height 14
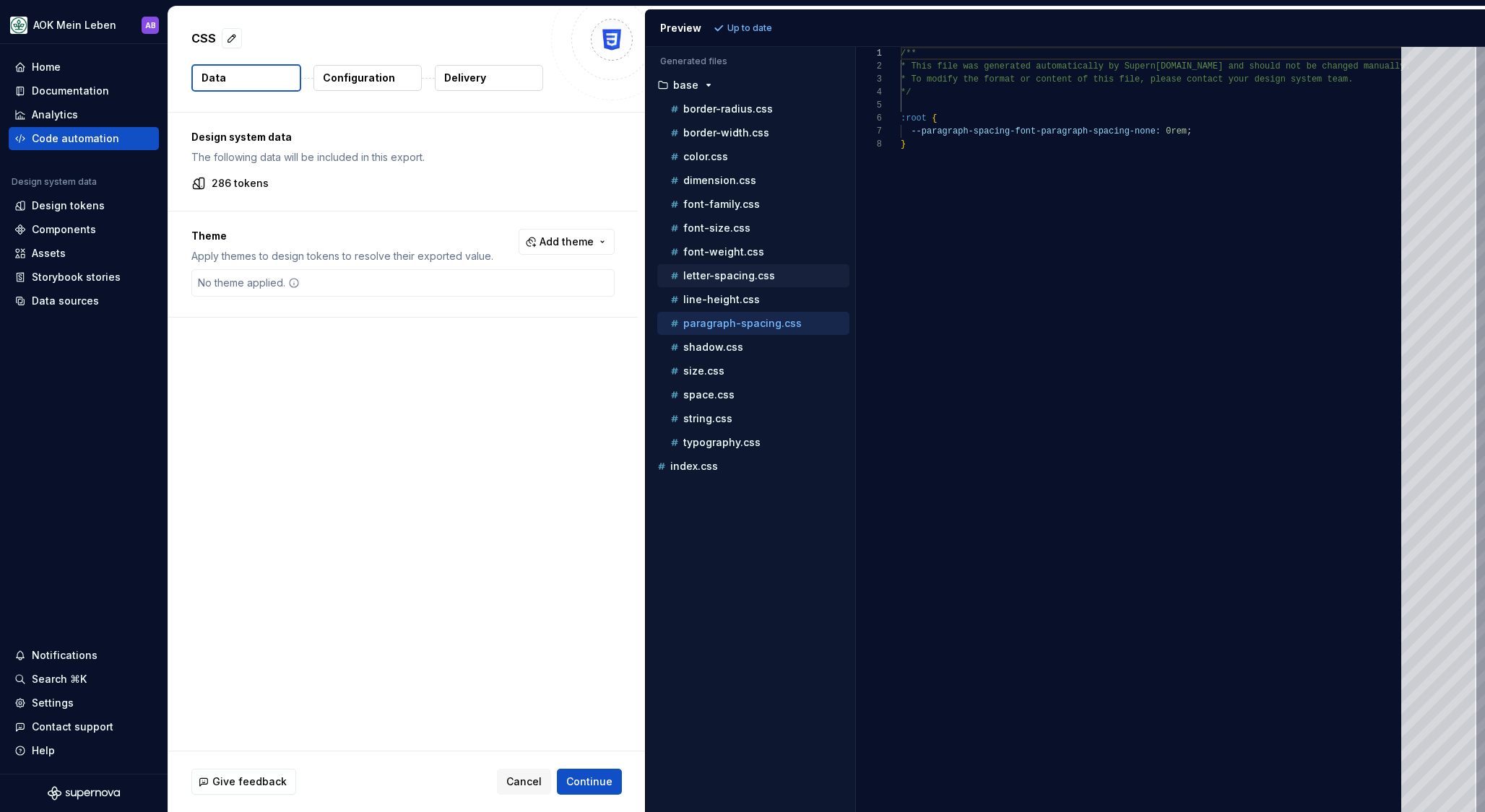
drag, startPoint x: 714, startPoint y: 292, endPoint x: 715, endPoint y: 282, distance: 10.0
click at [714, 292] on button "line-height.css" at bounding box center [753, 300] width 192 height 16
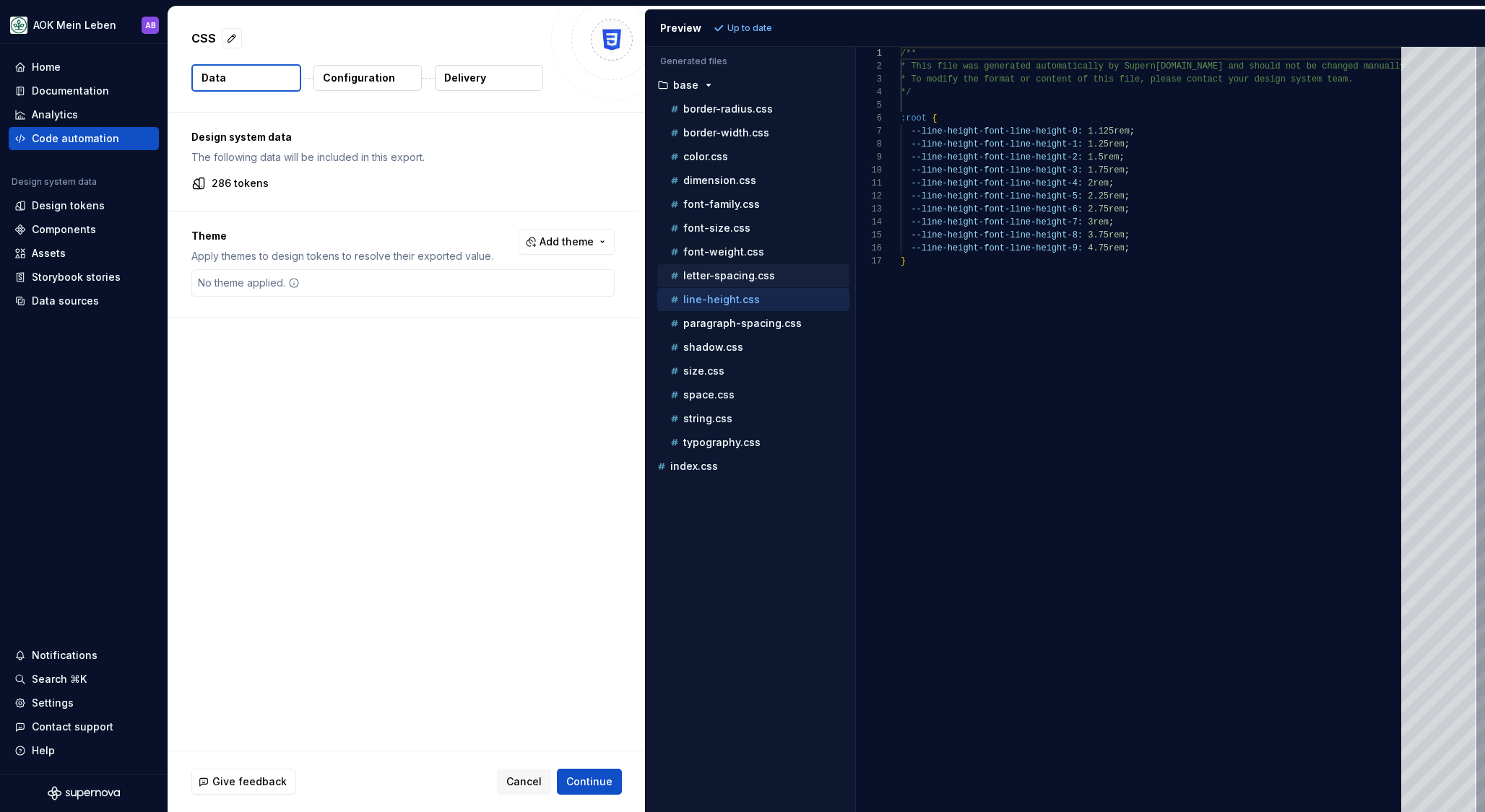
click at [715, 279] on p "letter-spacing.css" at bounding box center [729, 275] width 92 height 12
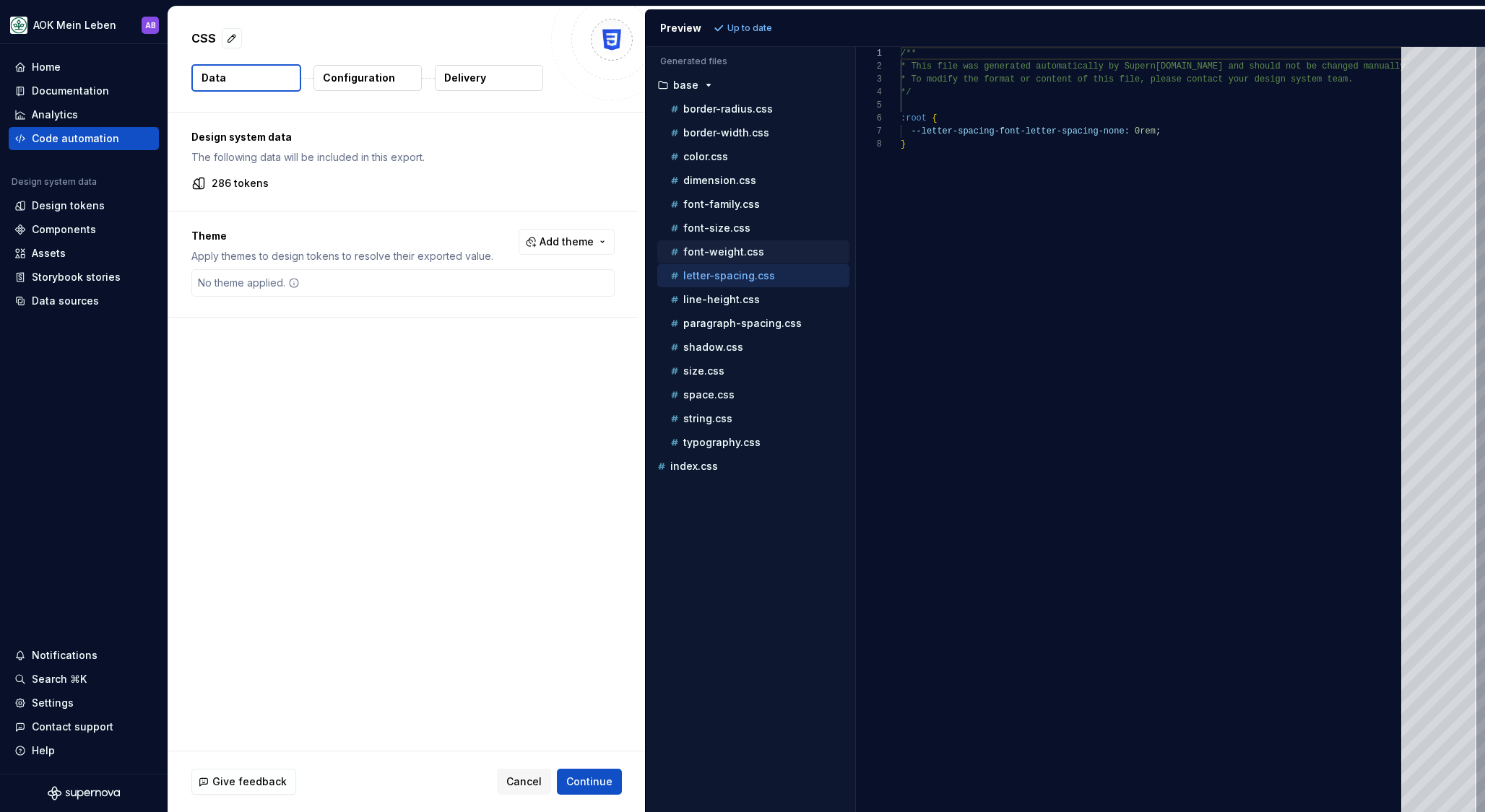
click at [714, 252] on p "font-weight.css" at bounding box center [724, 252] width 81 height 12
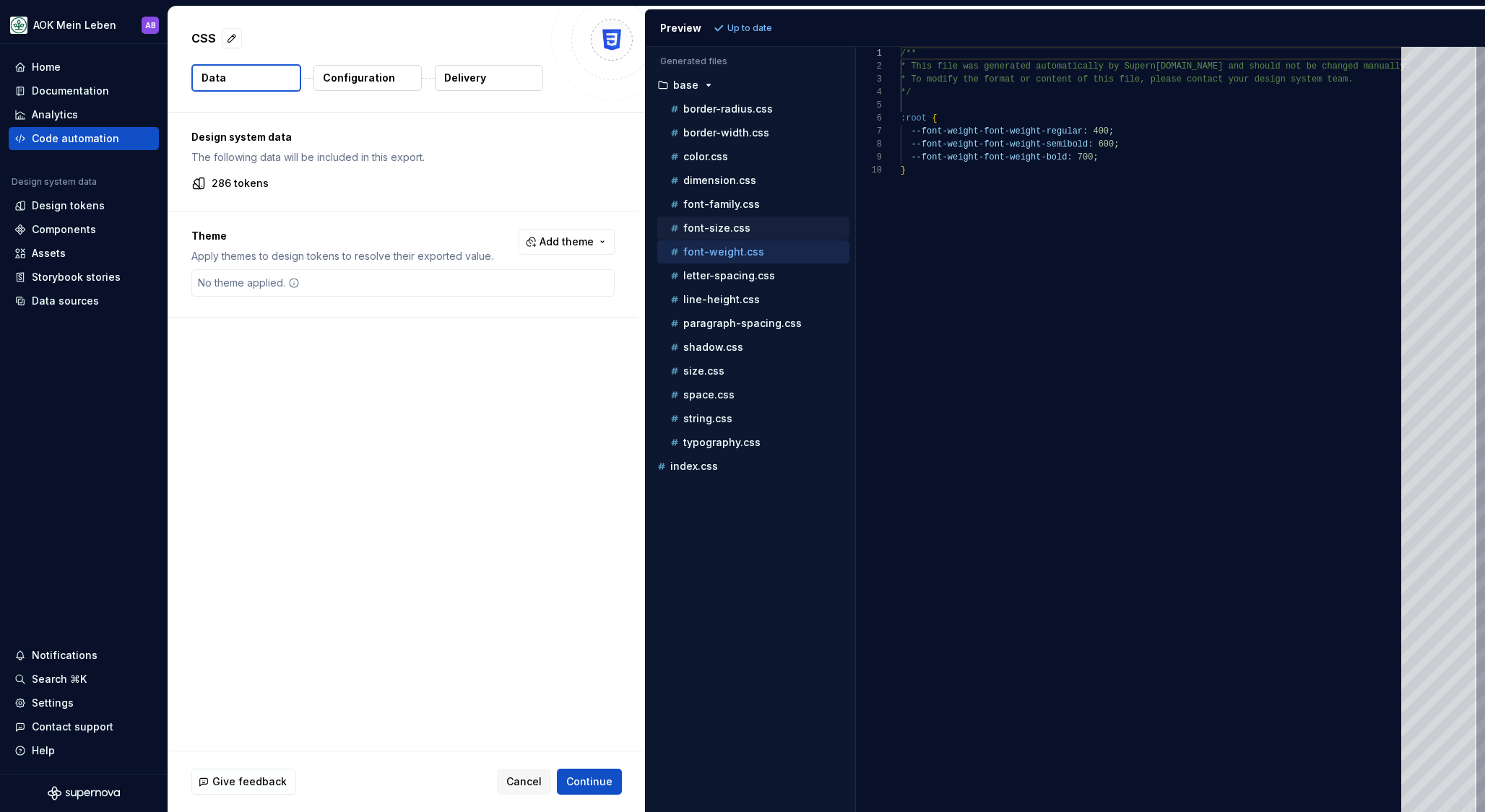
click at [724, 228] on p "font-size.css" at bounding box center [717, 228] width 68 height 12
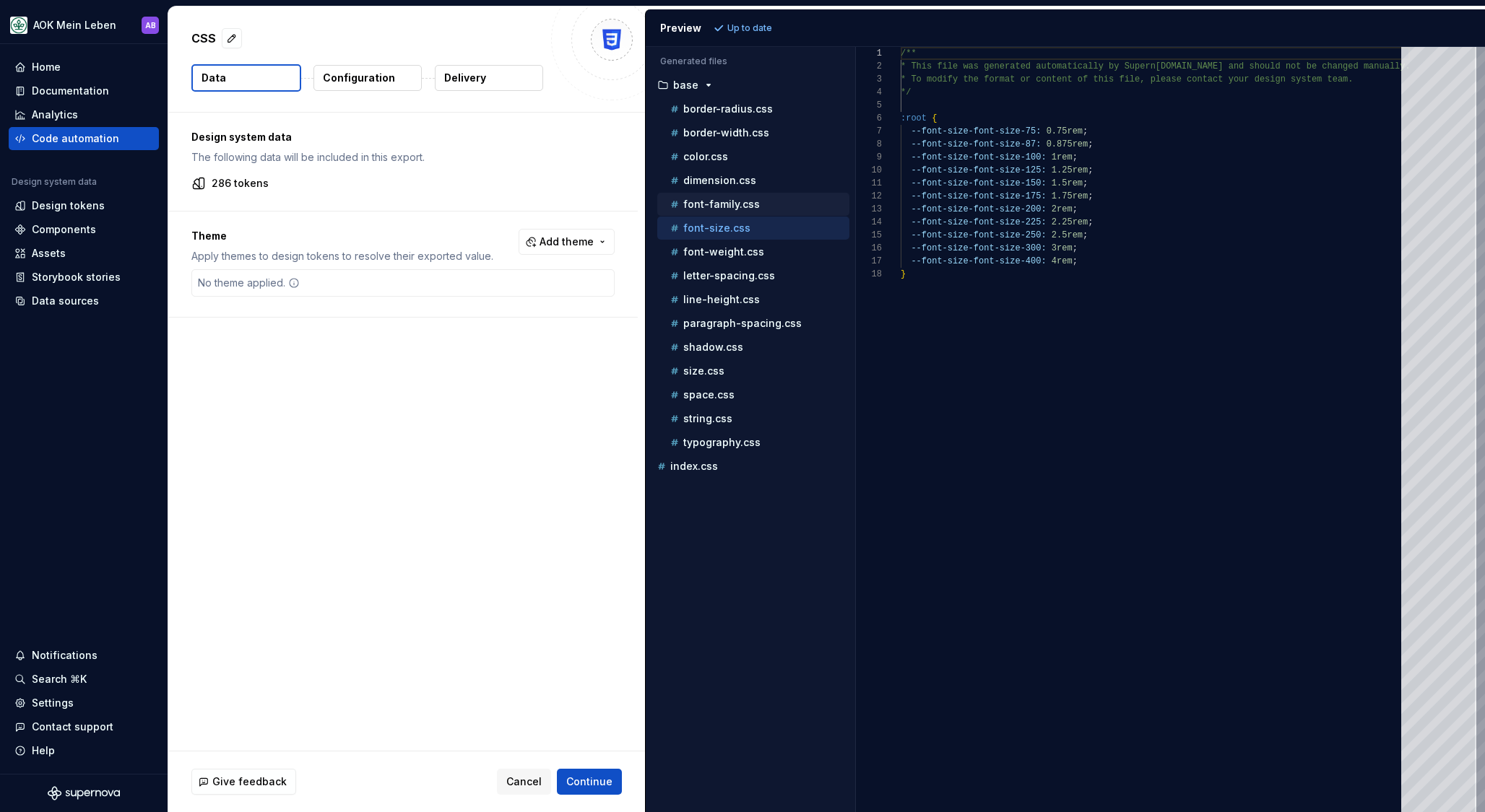
click at [733, 209] on p "font-family.css" at bounding box center [722, 204] width 77 height 12
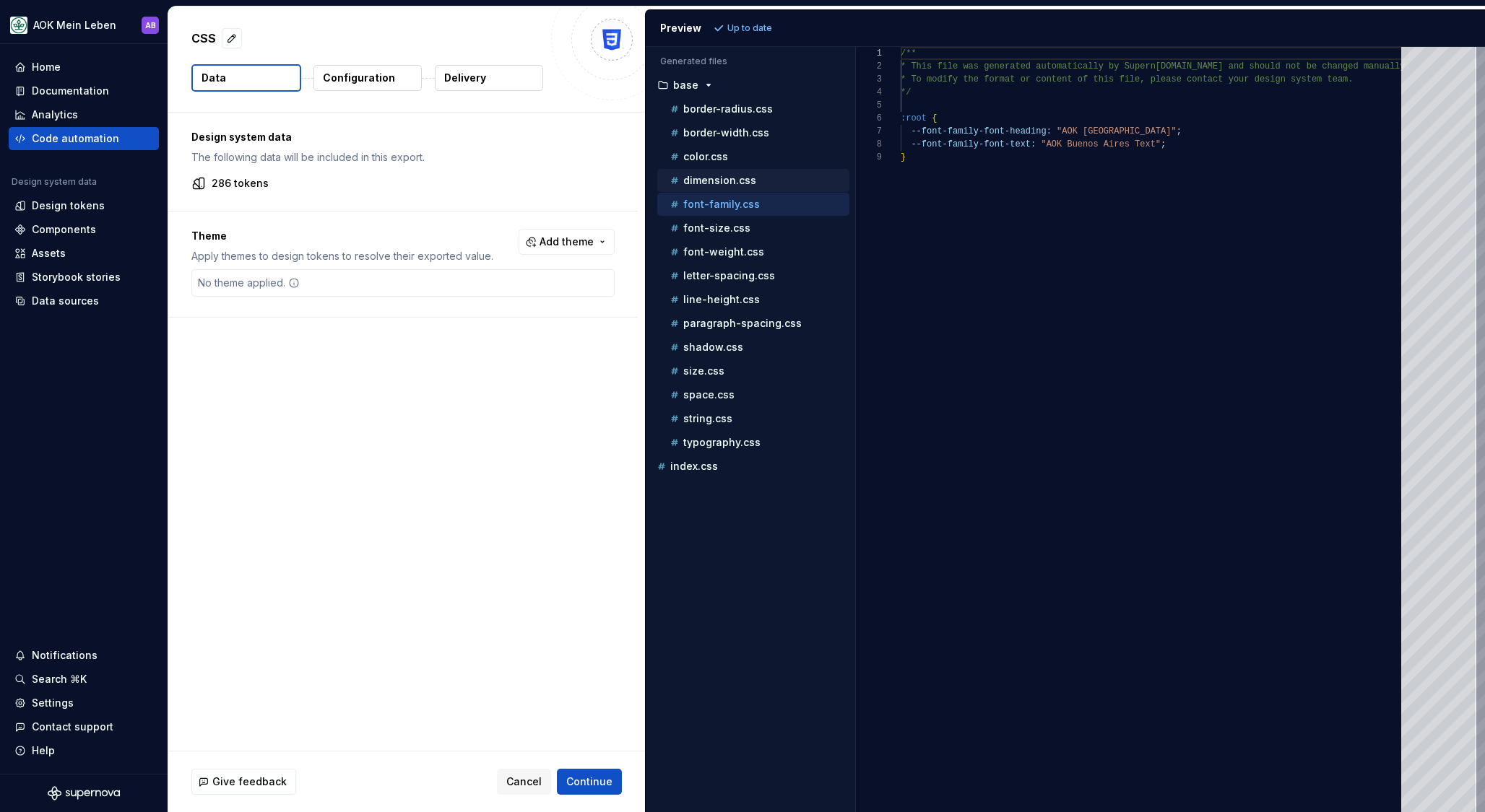
click at [717, 177] on p "dimension.css" at bounding box center [720, 180] width 73 height 12
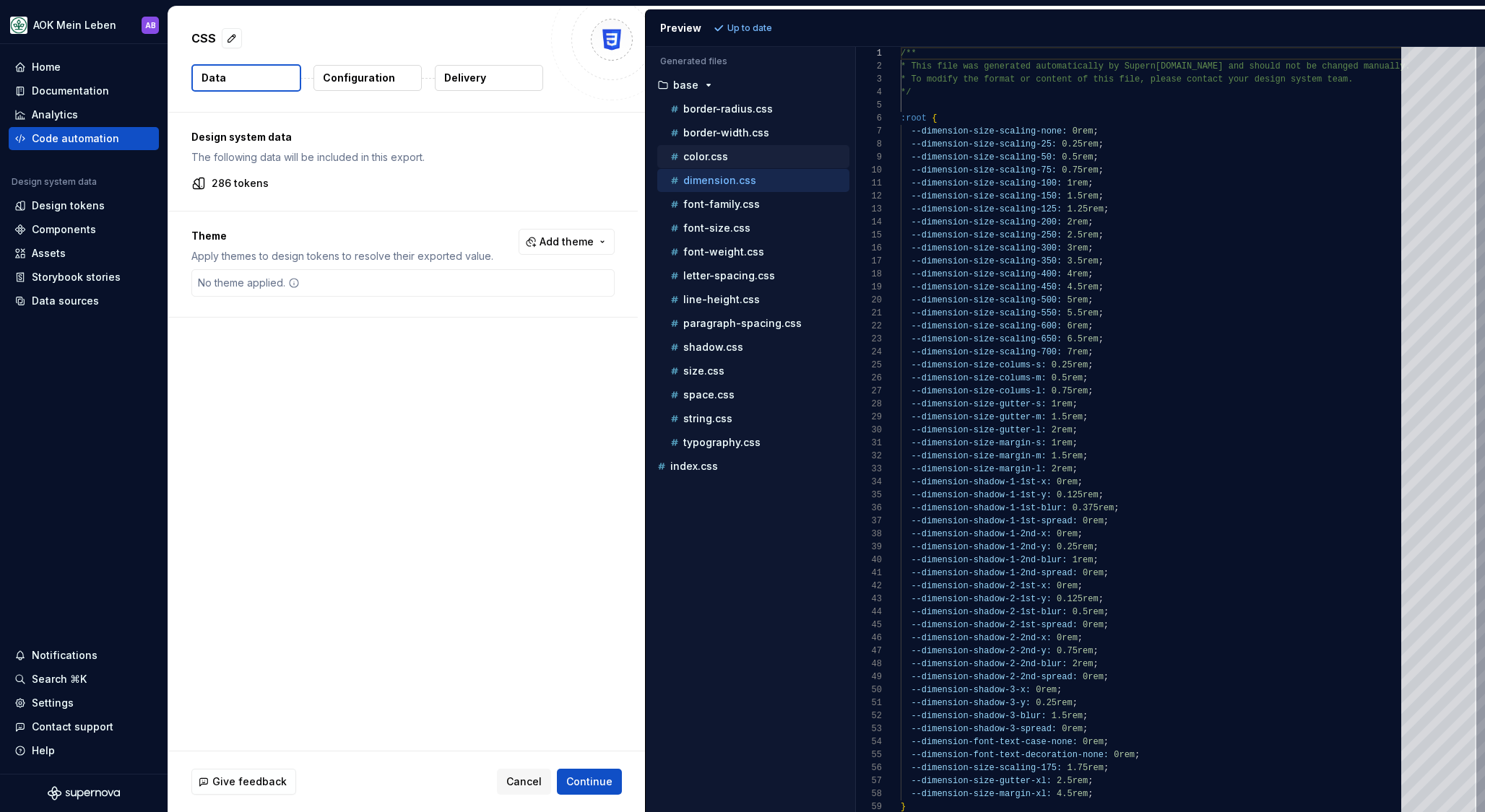
click at [731, 157] on div "color.css" at bounding box center [758, 156] width 182 height 14
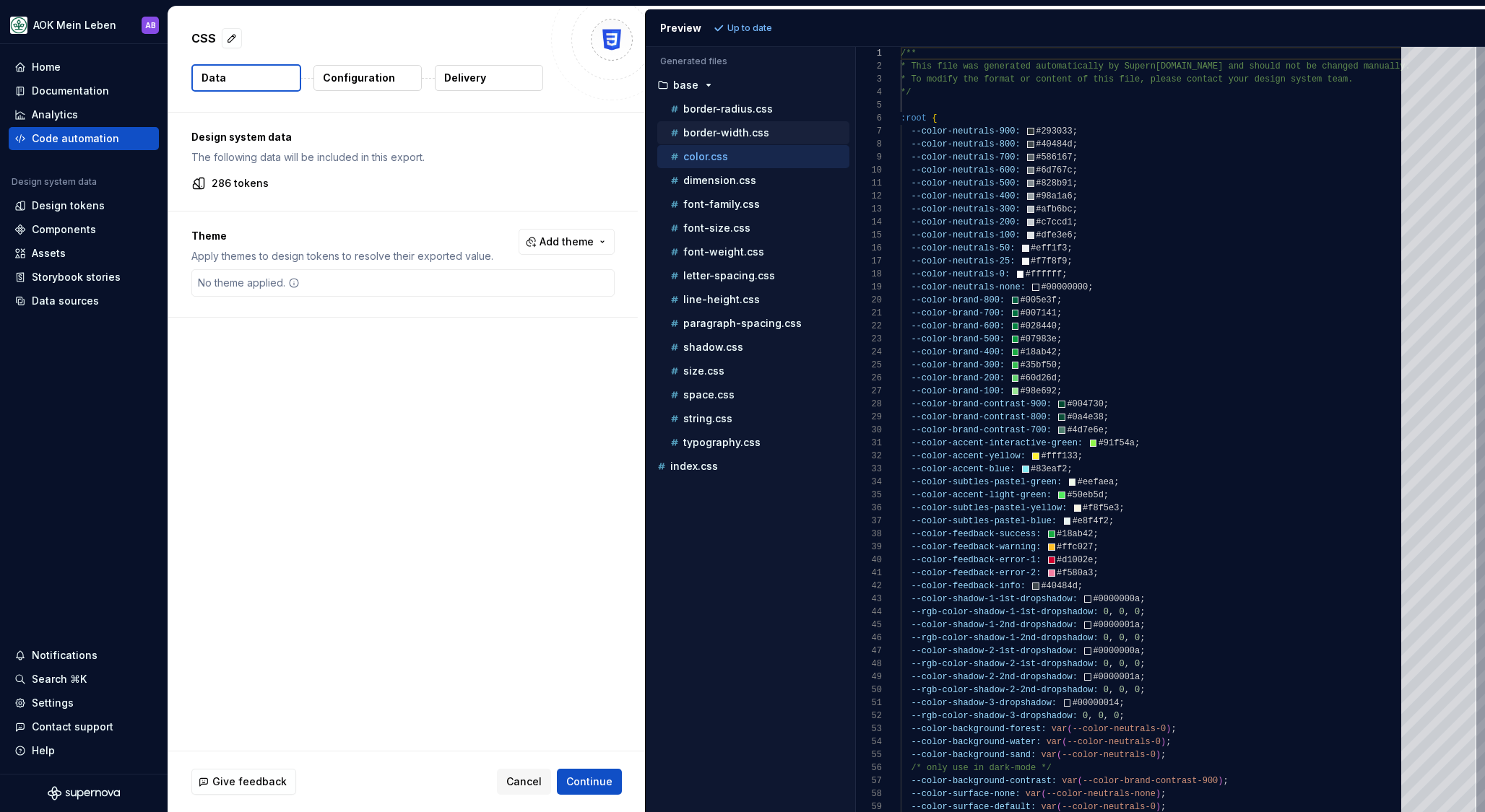
click at [775, 132] on div "border-width.css" at bounding box center [758, 133] width 182 height 14
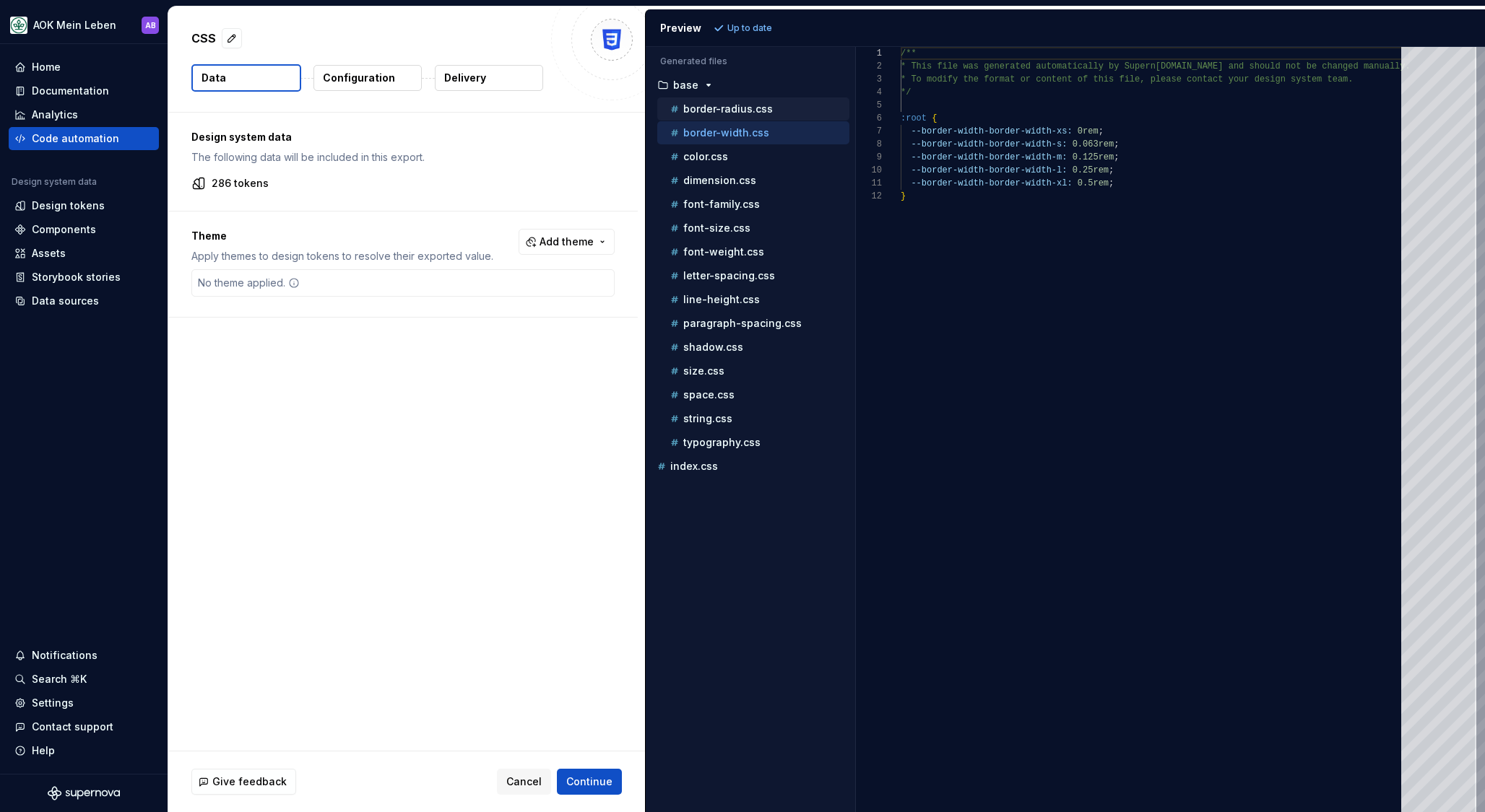
click at [779, 104] on div "border-radius.css" at bounding box center [758, 109] width 182 height 14
click at [753, 100] on div "border-radius.css" at bounding box center [753, 108] width 192 height 23
click at [710, 151] on p "color.css" at bounding box center [706, 156] width 45 height 12
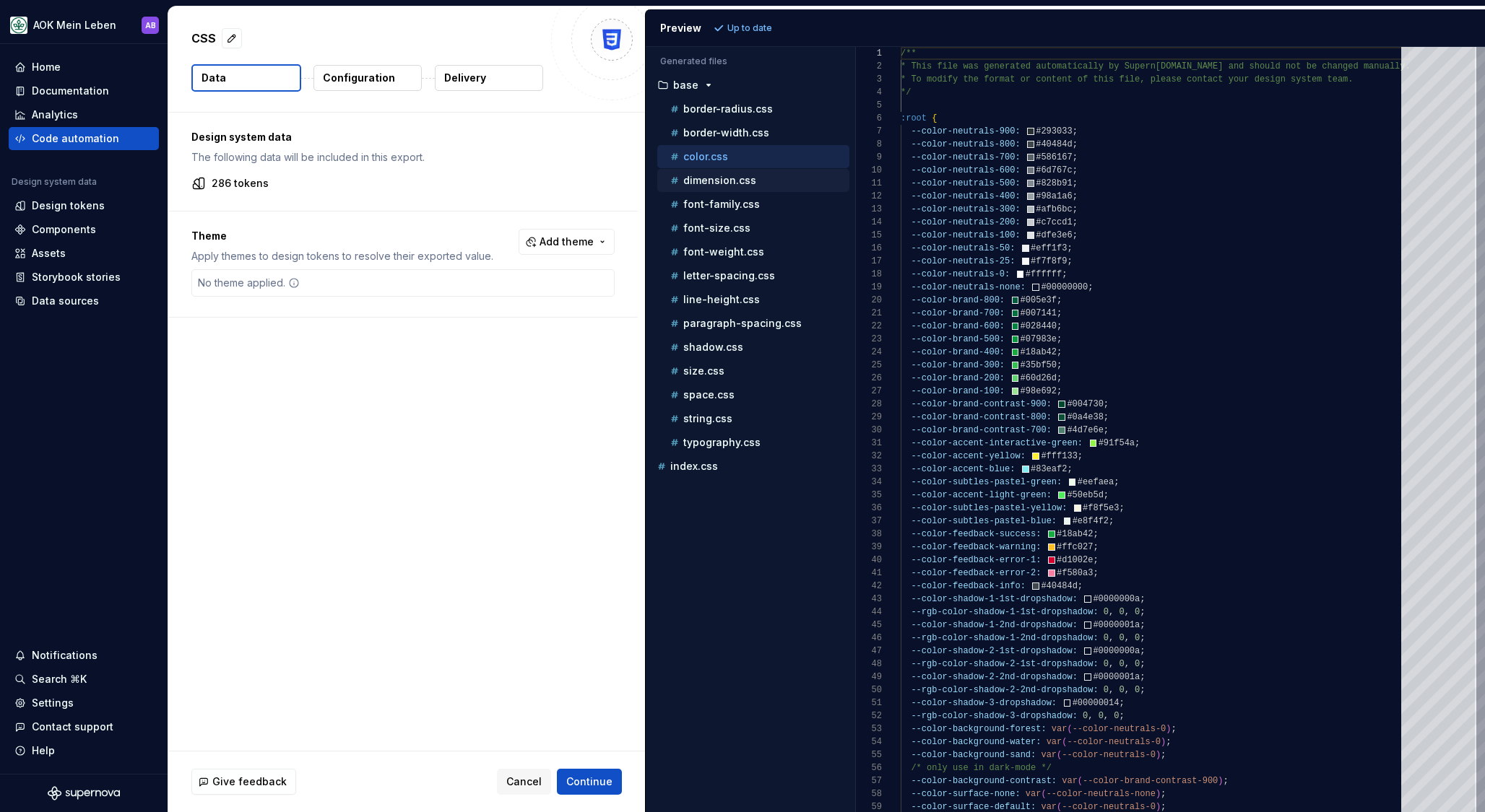
click at [757, 177] on div "dimension.css" at bounding box center [758, 180] width 182 height 14
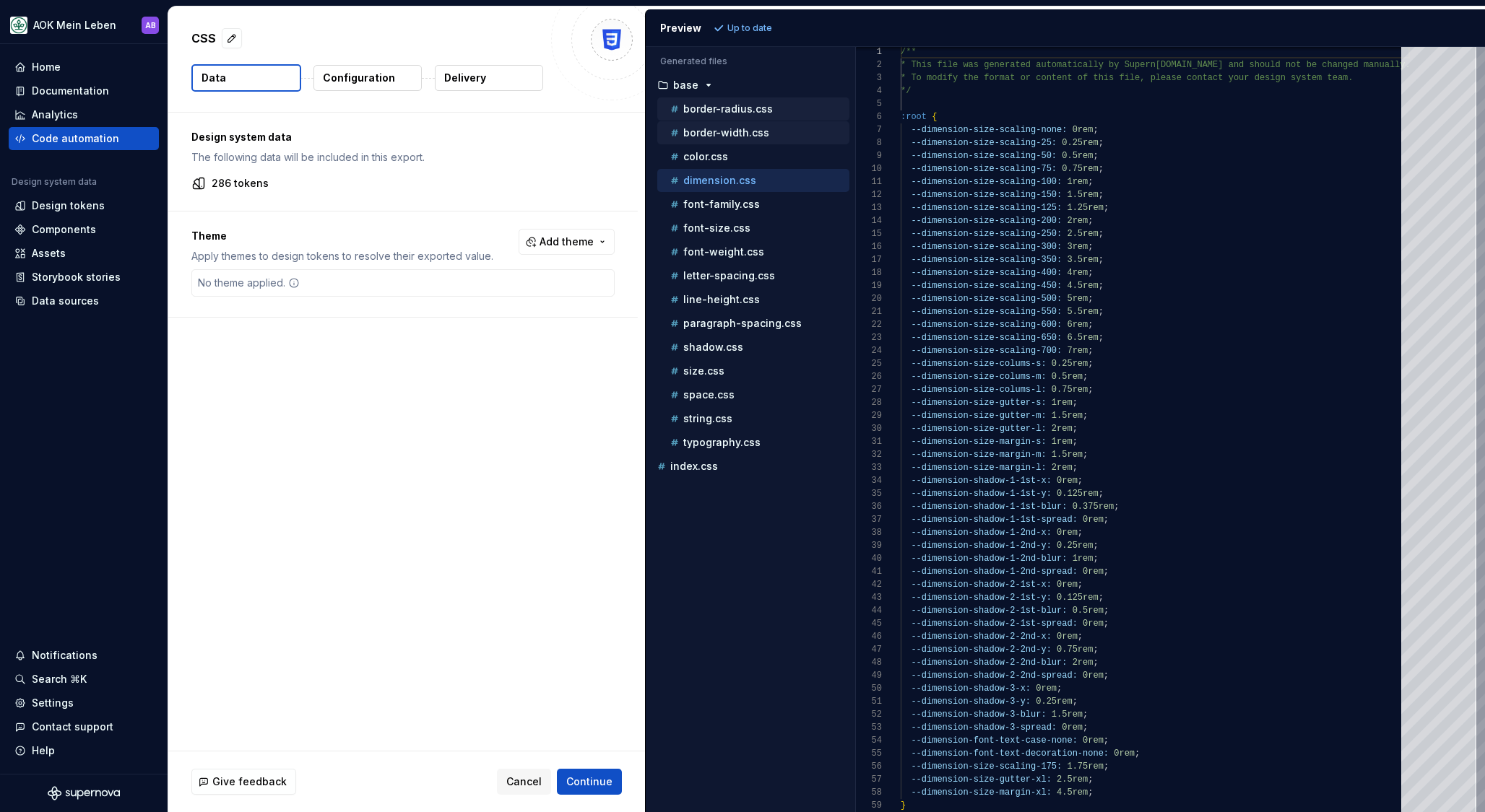
drag, startPoint x: 732, startPoint y: 130, endPoint x: 732, endPoint y: 119, distance: 11.0
click at [732, 131] on p "border-width.css" at bounding box center [727, 133] width 86 height 12
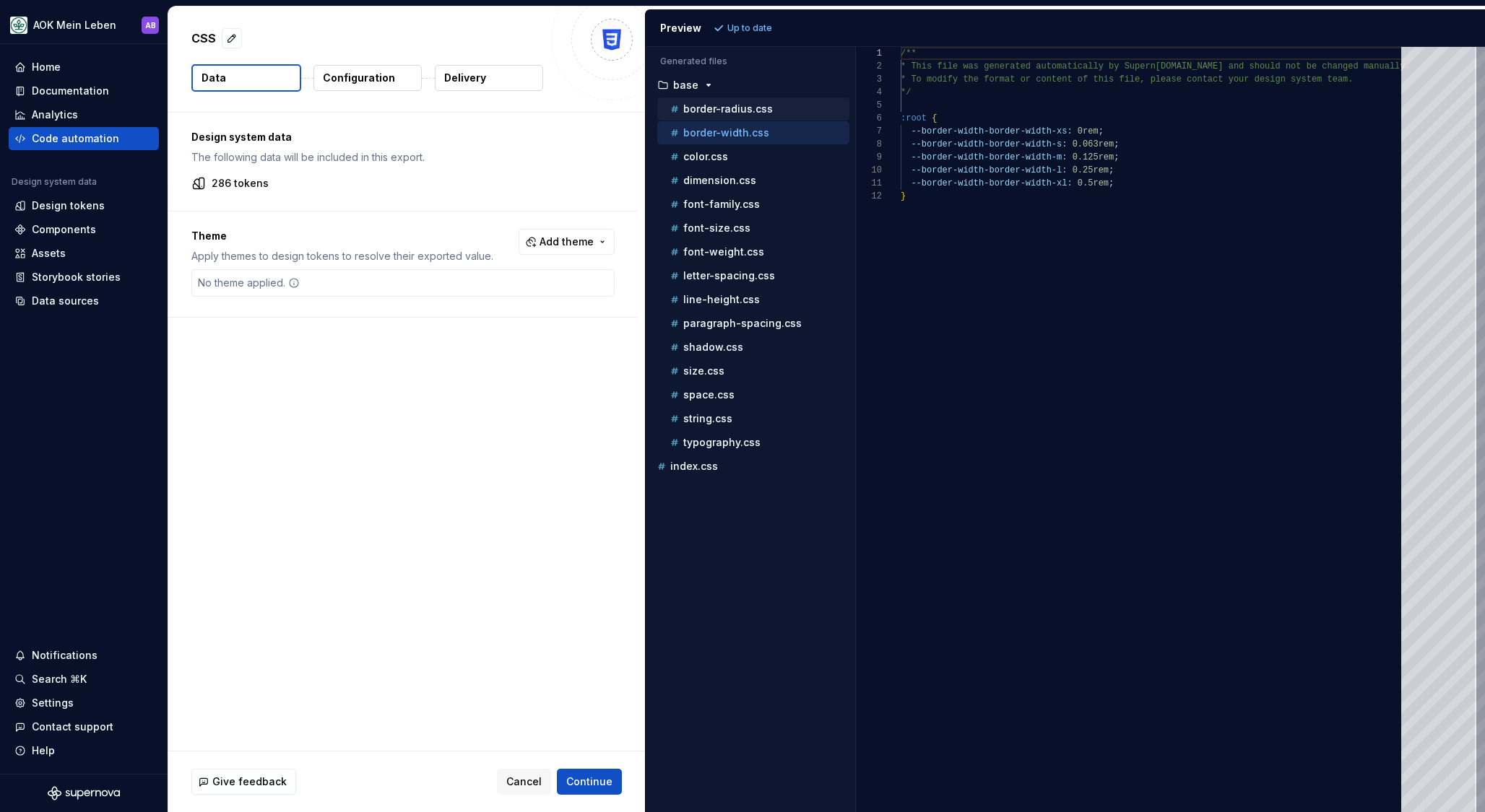
click at [727, 101] on button "border-radius.css" at bounding box center [753, 109] width 192 height 16
click at [730, 133] on p "border-width.css" at bounding box center [727, 133] width 86 height 12
click at [728, 149] on div "color.css" at bounding box center [758, 156] width 182 height 14
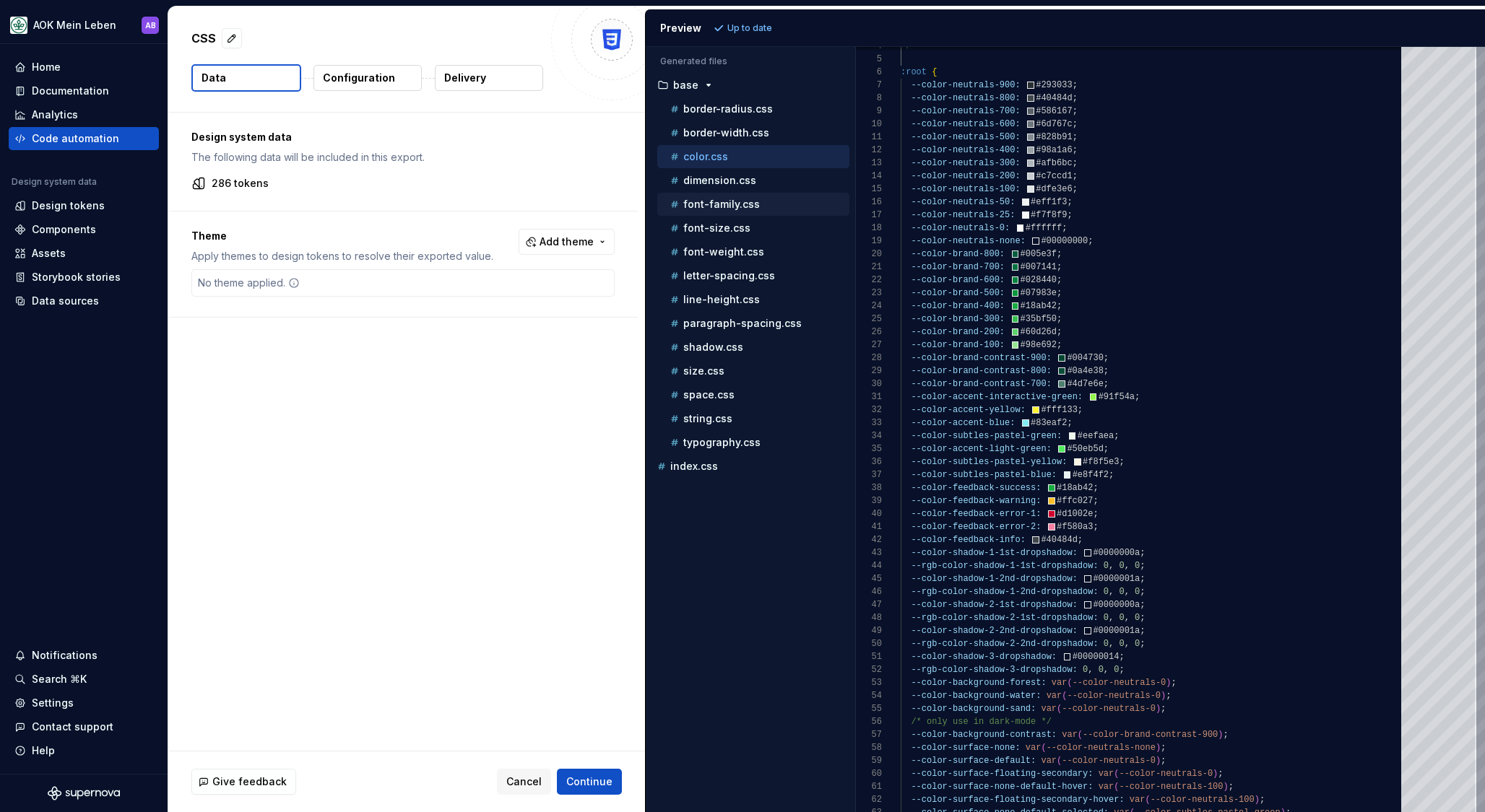
click at [698, 209] on p "font-family.css" at bounding box center [722, 204] width 77 height 12
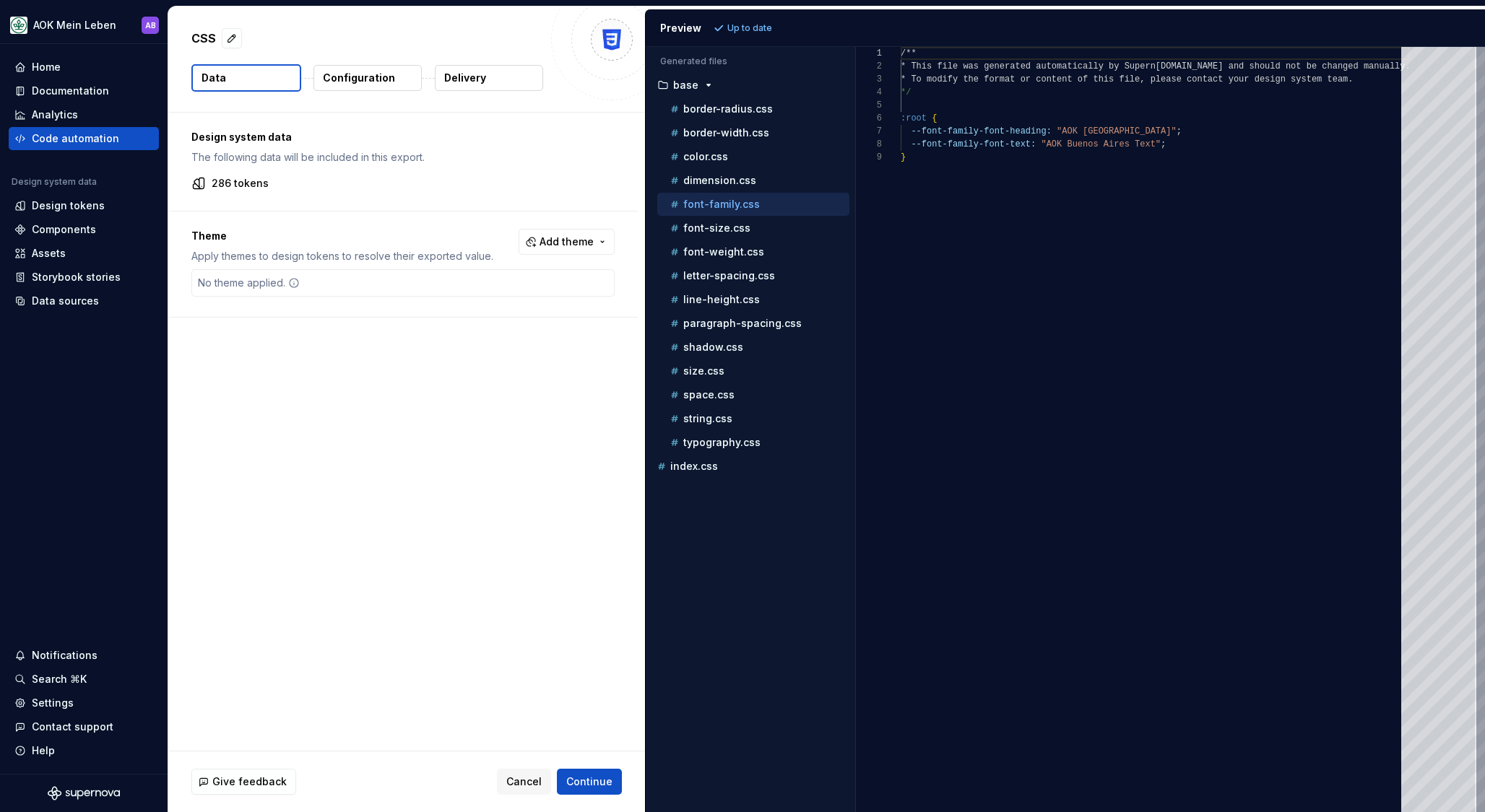
scroll to position [104, 0]
click at [714, 229] on p "font-size.css" at bounding box center [717, 228] width 68 height 12
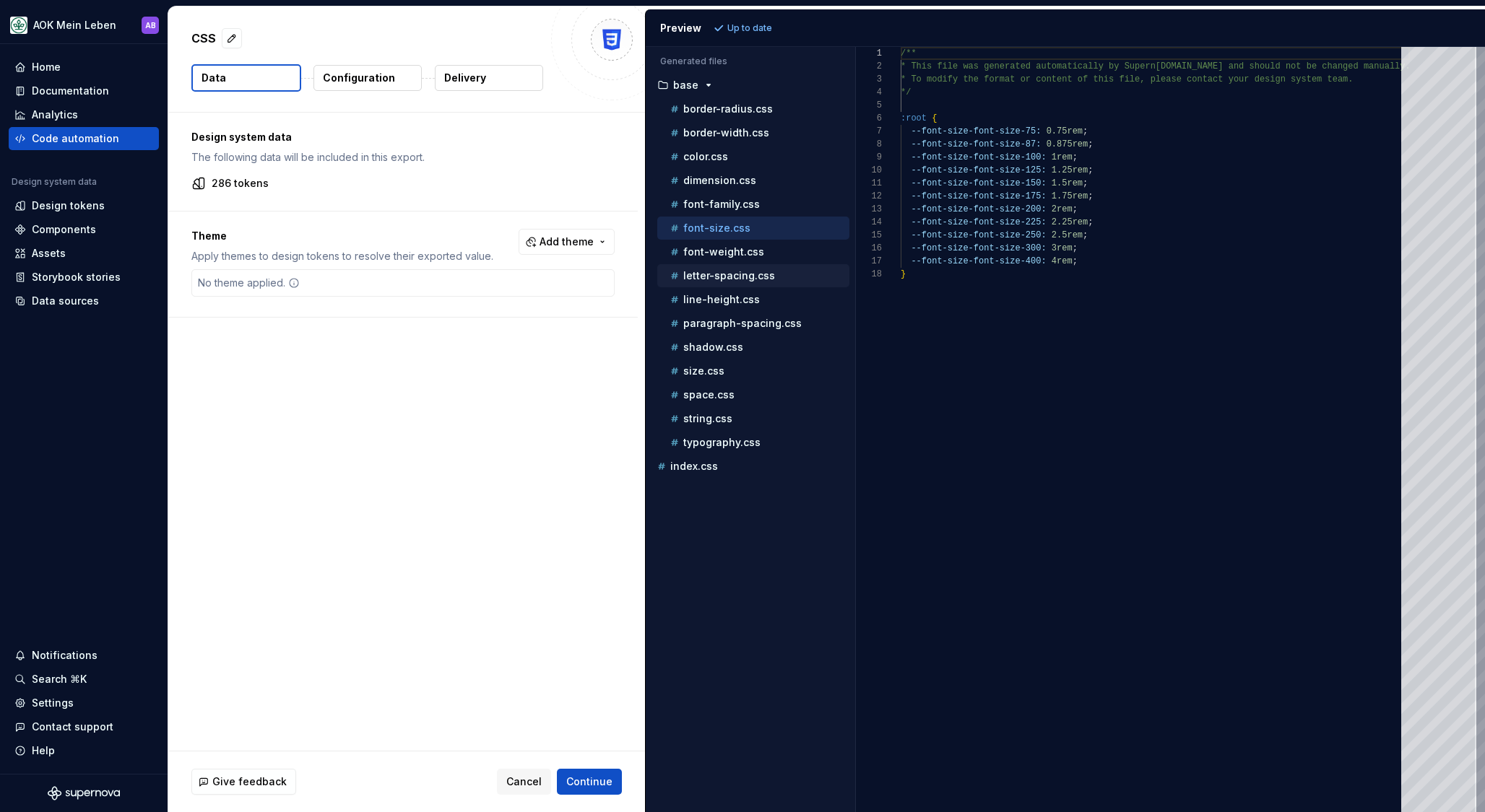
click at [724, 271] on p "letter-spacing.css" at bounding box center [729, 275] width 92 height 12
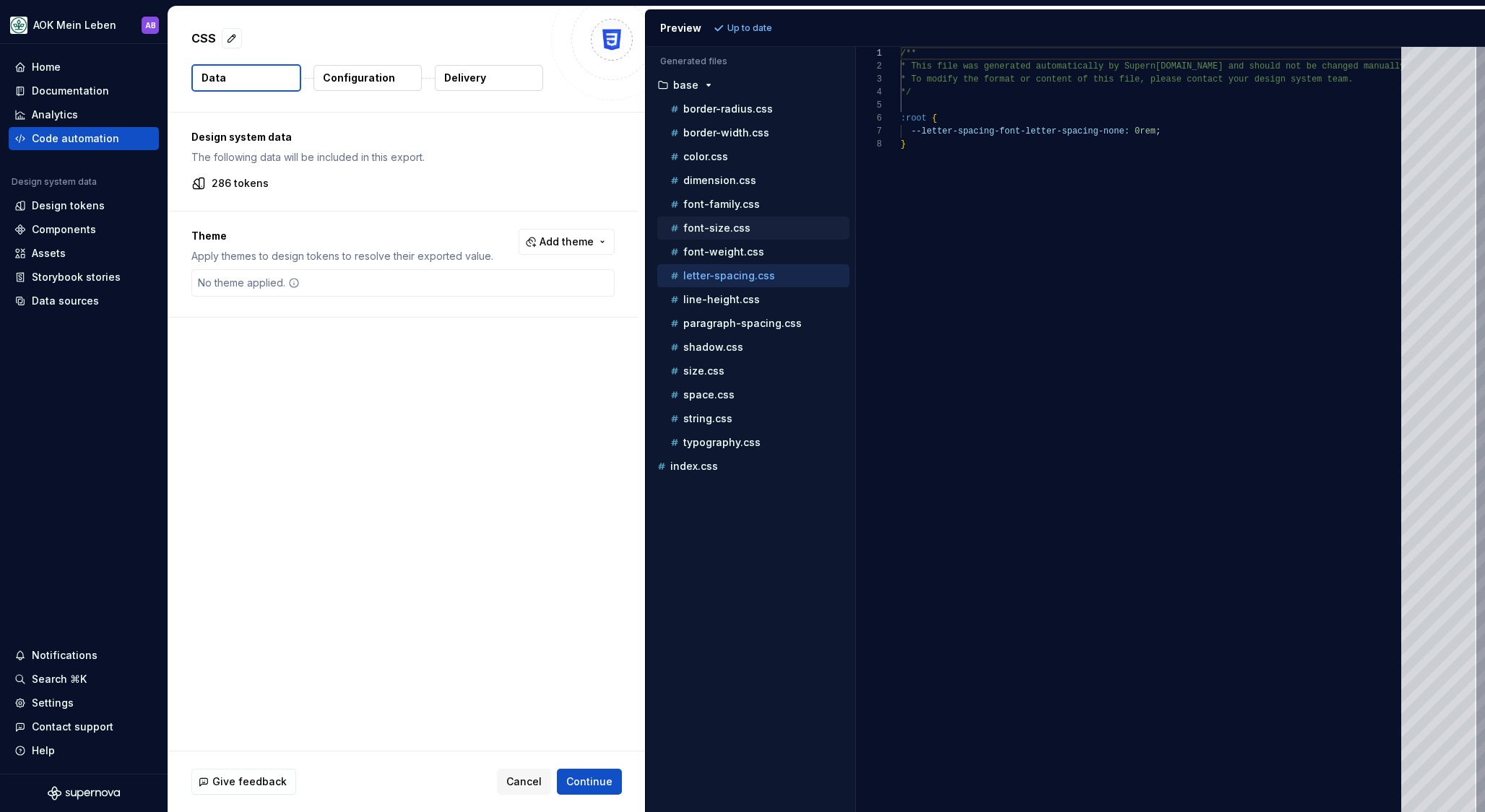
click at [723, 237] on div "font-size.css" at bounding box center [753, 228] width 192 height 23
click at [719, 173] on div "dimension.css" at bounding box center [758, 180] width 182 height 14
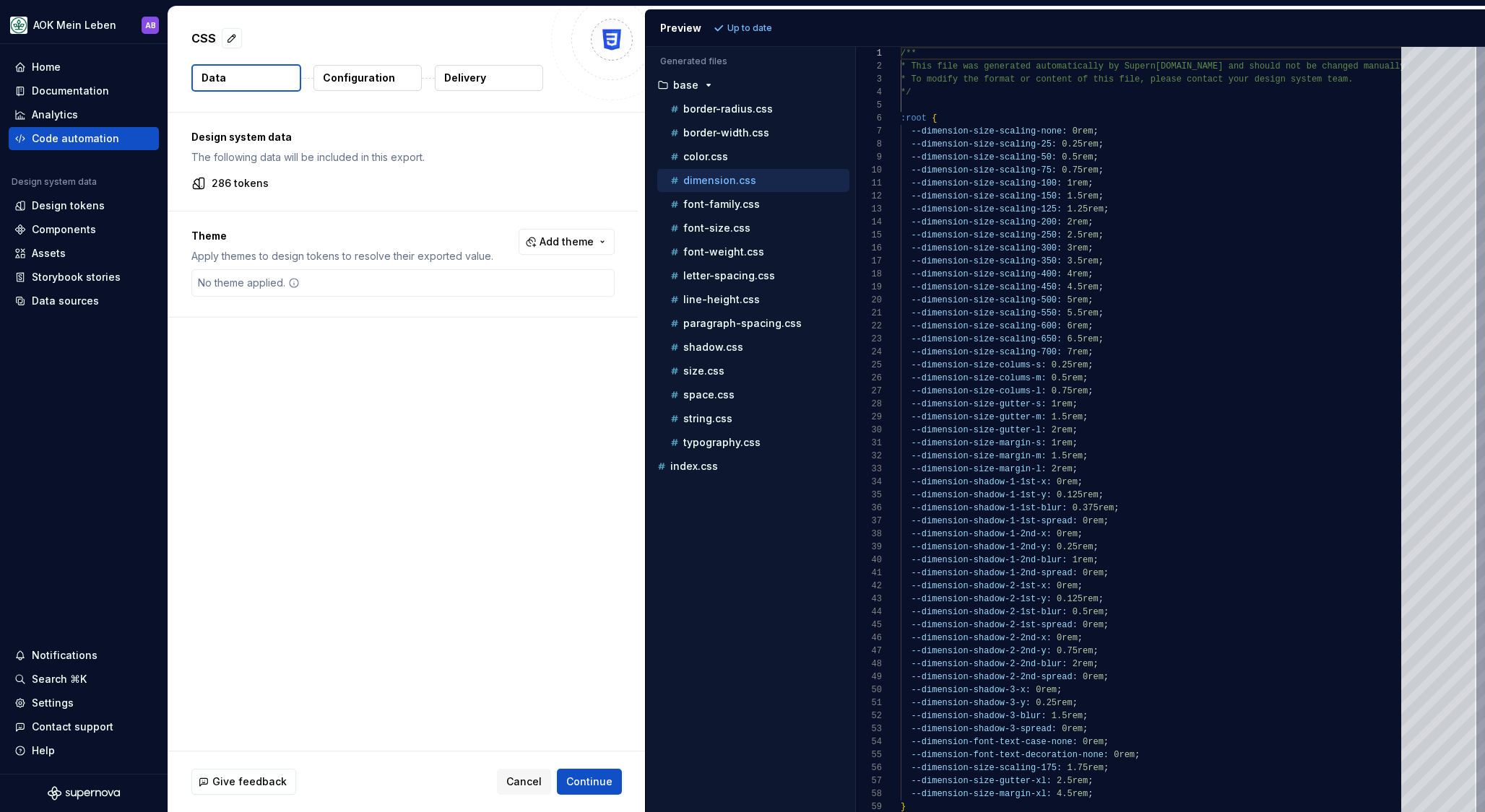
scroll to position [130, 0]
click at [718, 437] on p "typography.css" at bounding box center [722, 442] width 77 height 12
type textarea "**********"
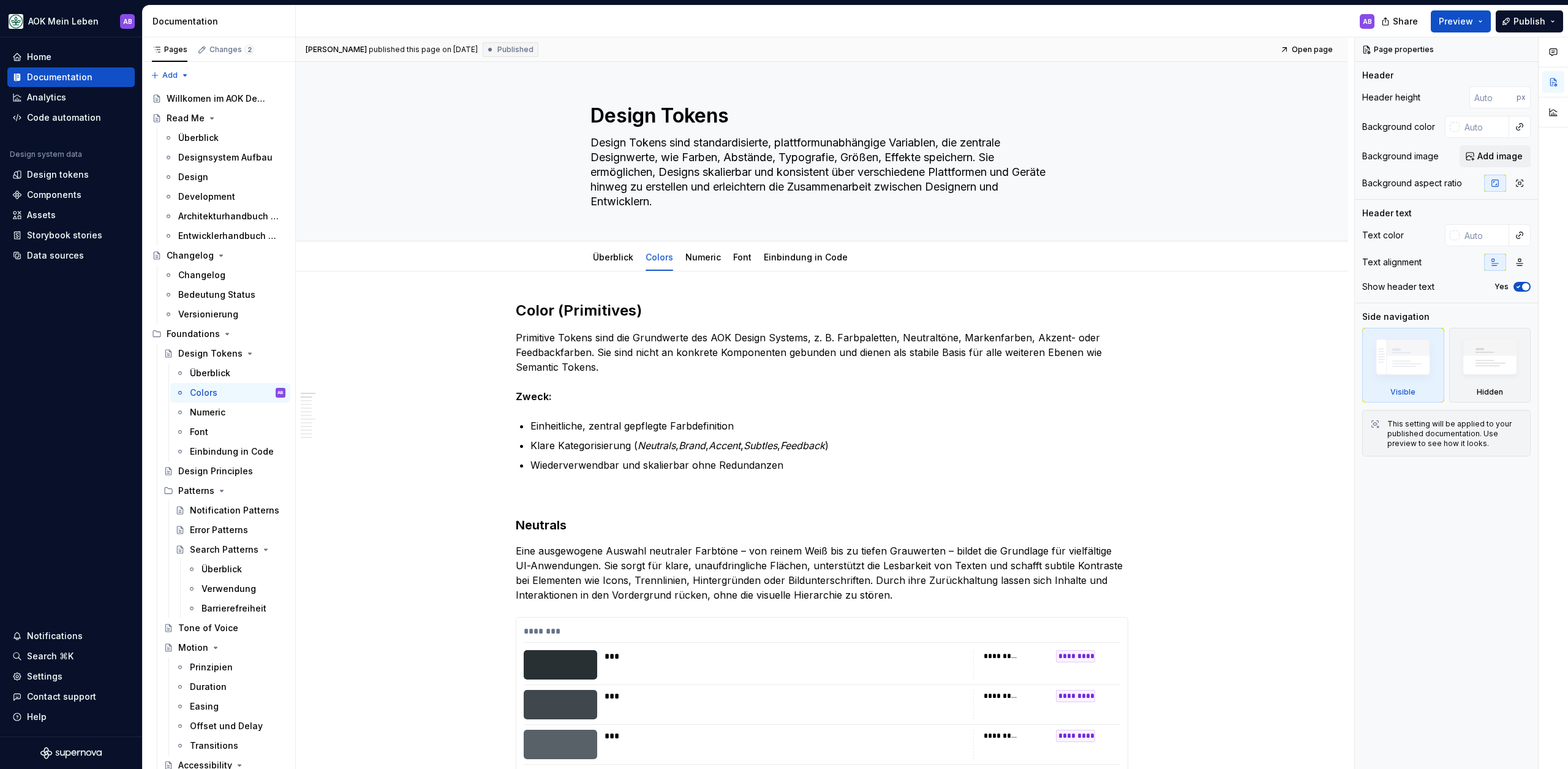
scroll to position [14, 0]
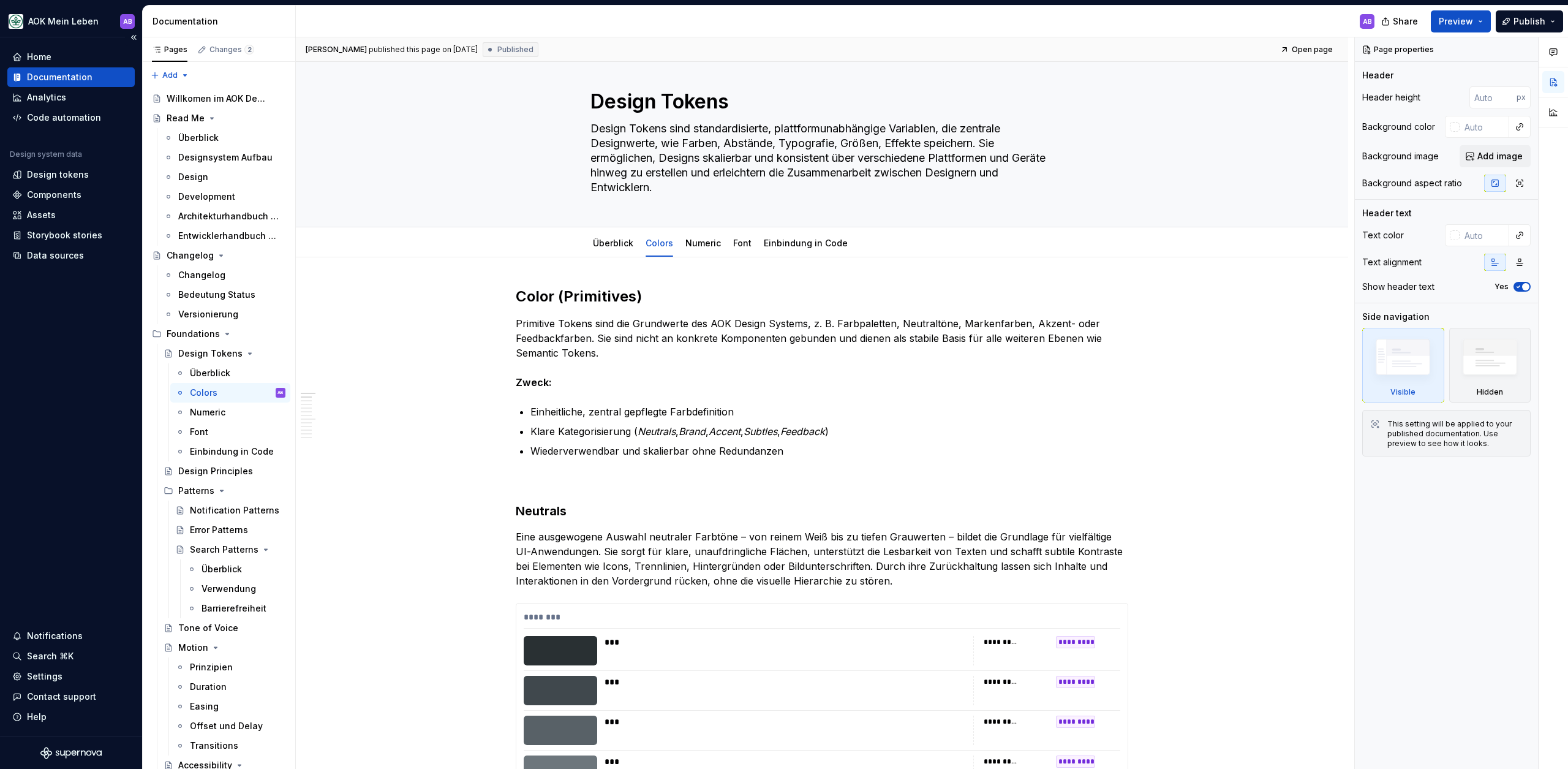
type textarea "*"
